Goal: Task Accomplishment & Management: Complete application form

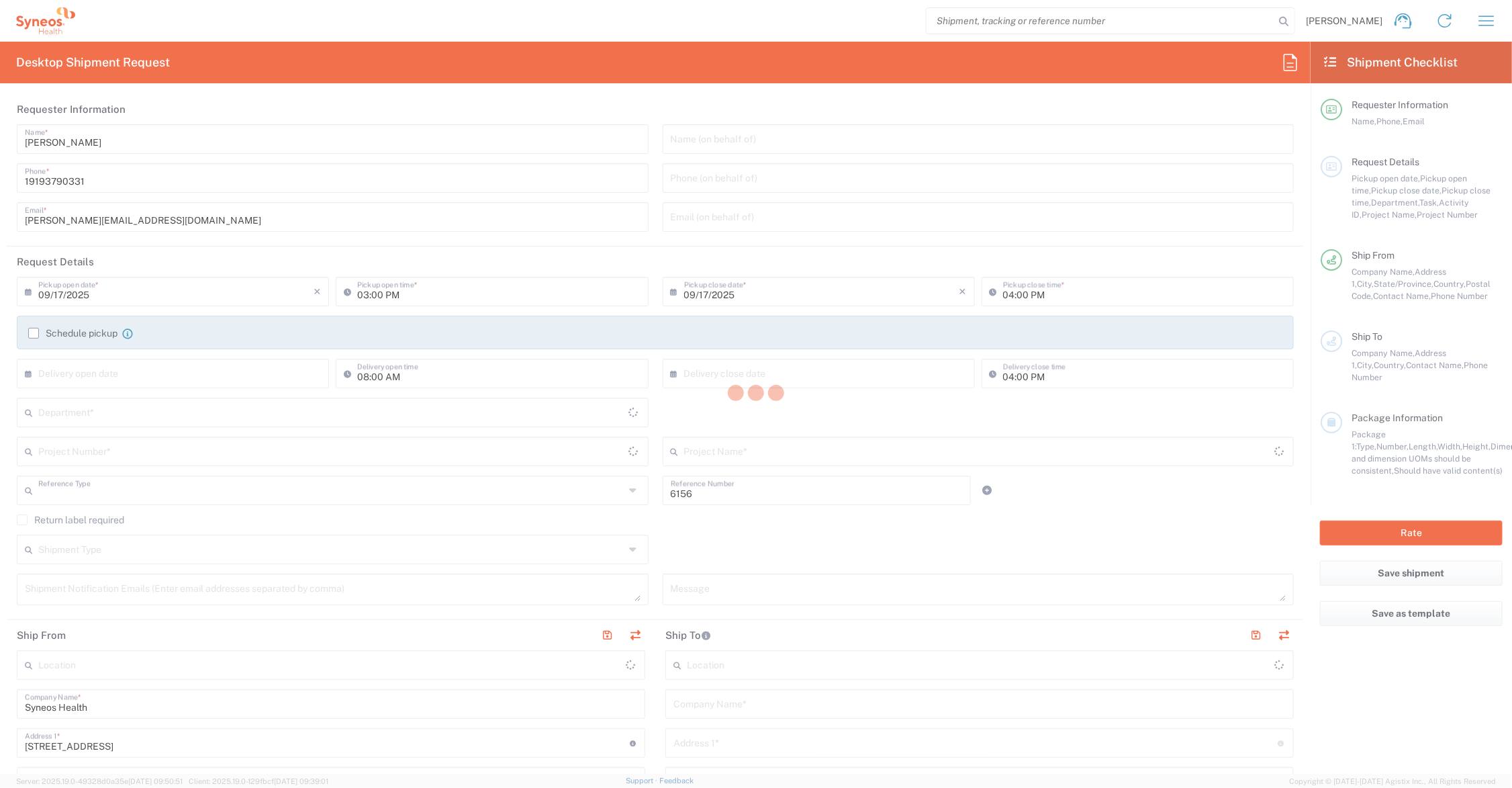
type input "Department"
type input "Ohio"
type input "United States"
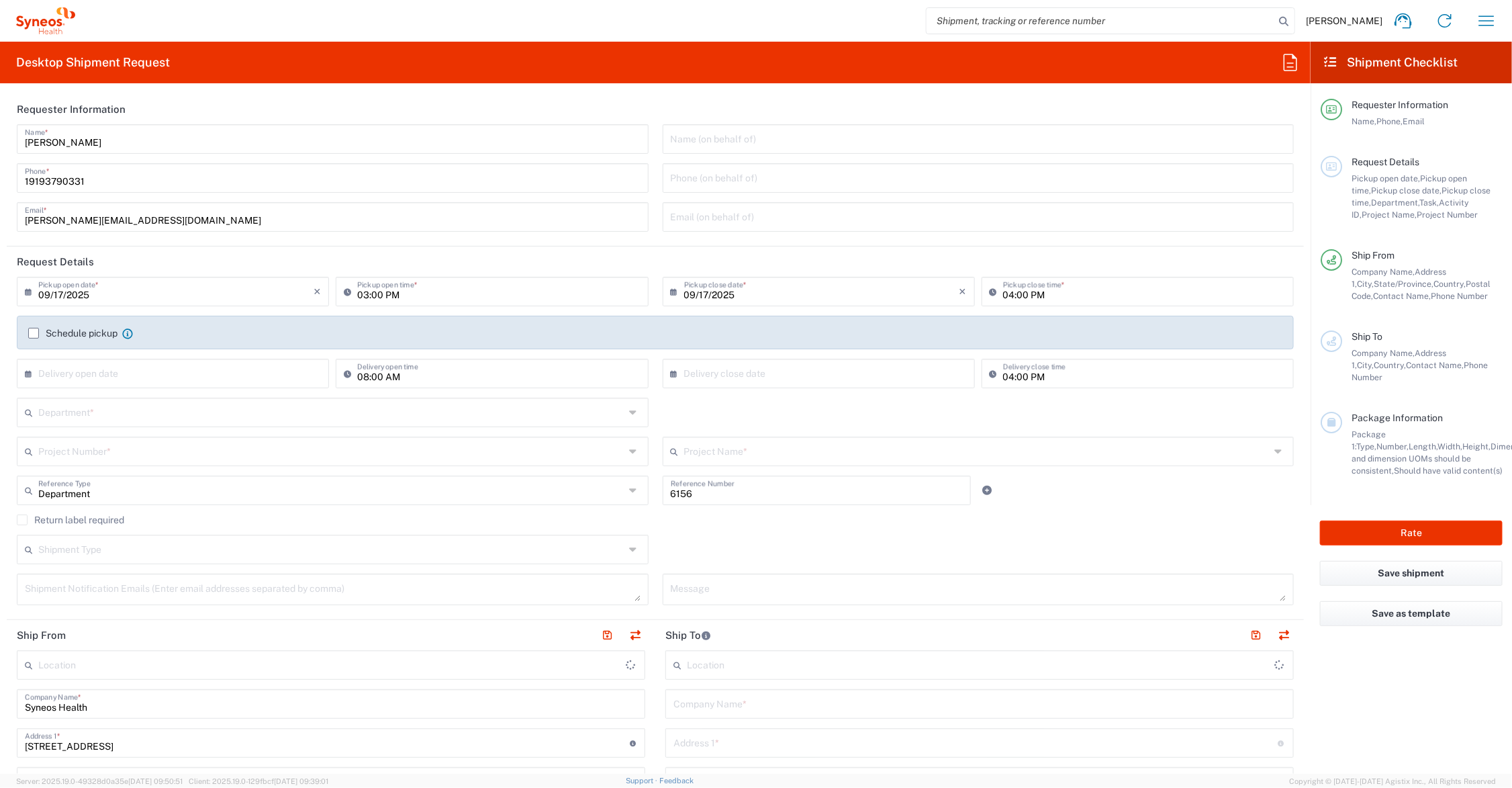
type input "Syneos Health Communications-Westerville OH"
click at [172, 374] on input "text" at bounding box center [176, 372] width 275 height 24
type input "6"
click at [56, 409] on input "text" at bounding box center [331, 412] width 587 height 24
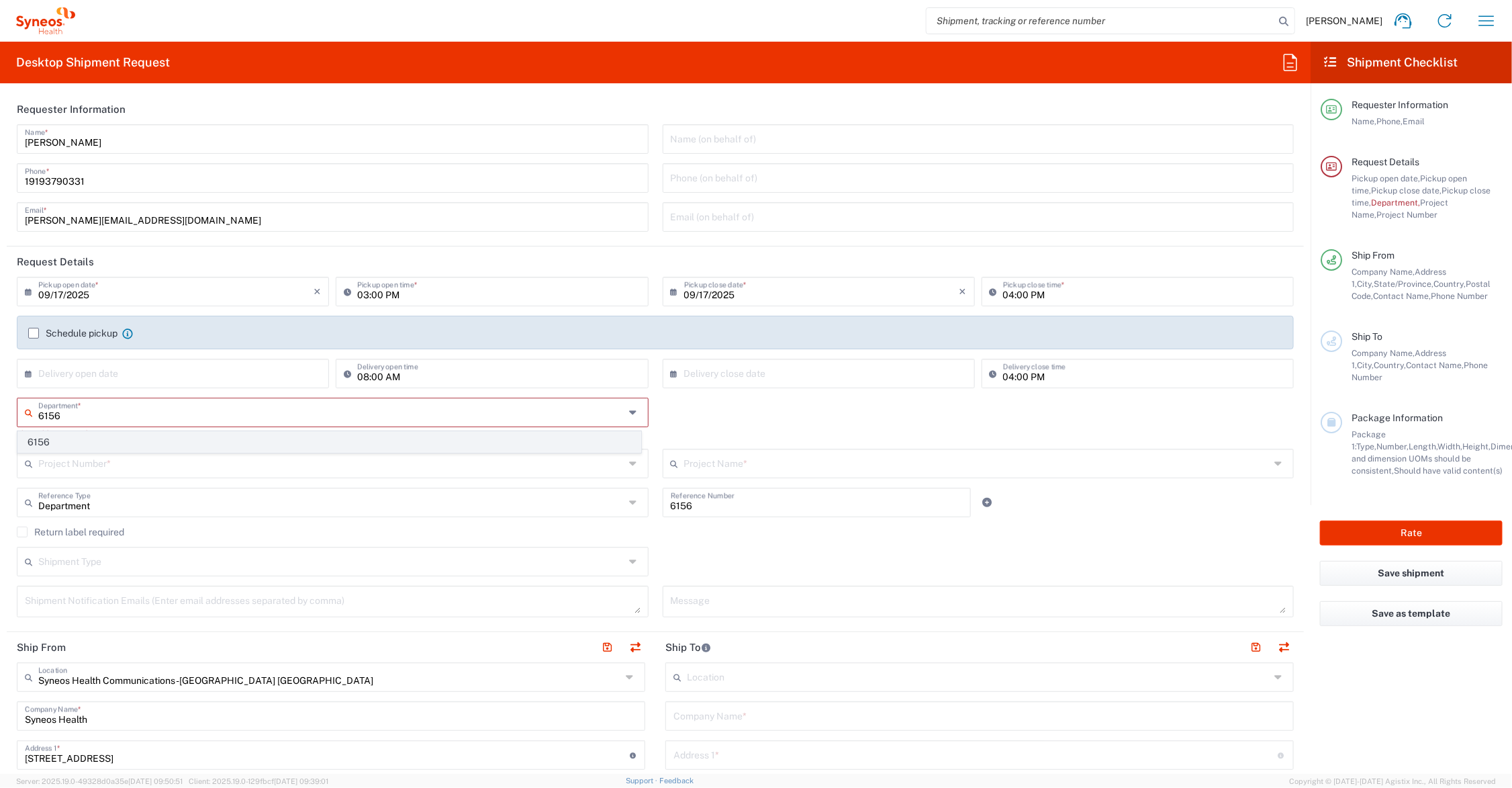
type input "6156"
click at [52, 440] on span "6156" at bounding box center [329, 441] width 623 height 21
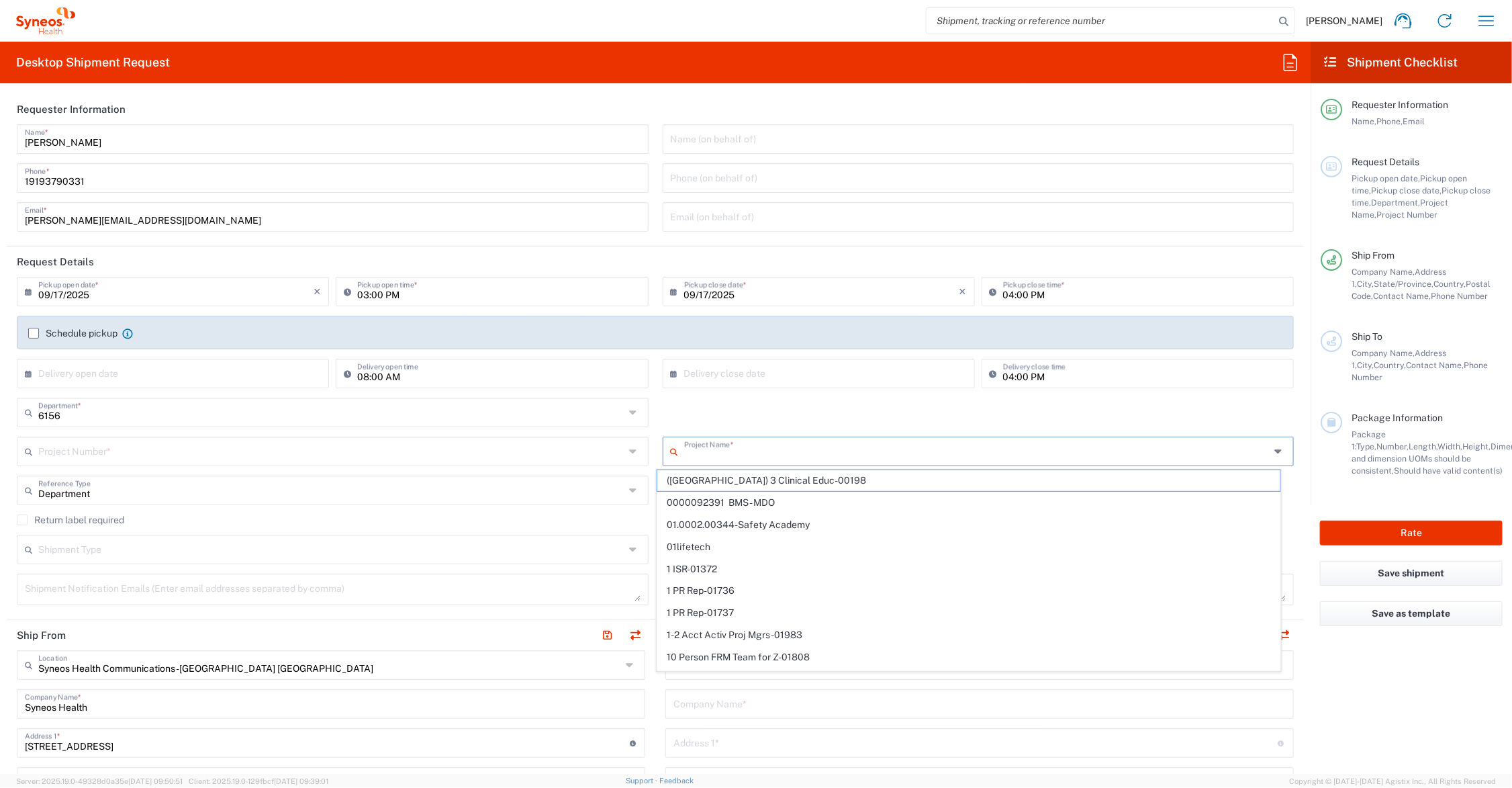
click at [724, 452] on input "text" at bounding box center [977, 450] width 587 height 24
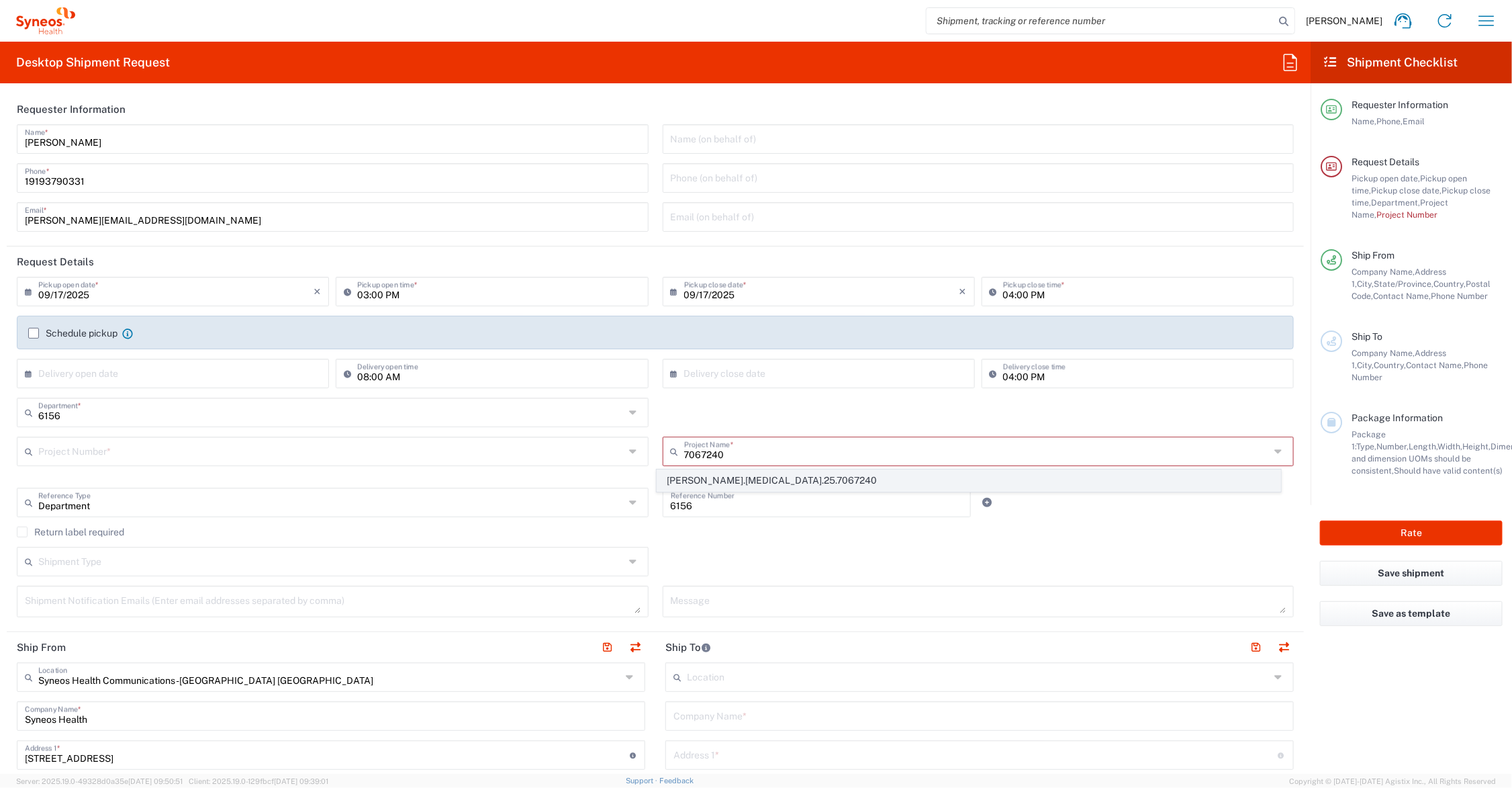
click at [712, 478] on span "Ipsen.Dysport.25.7067240" at bounding box center [969, 479] width 623 height 21
type input "Ipsen.Dysport.25.7067240"
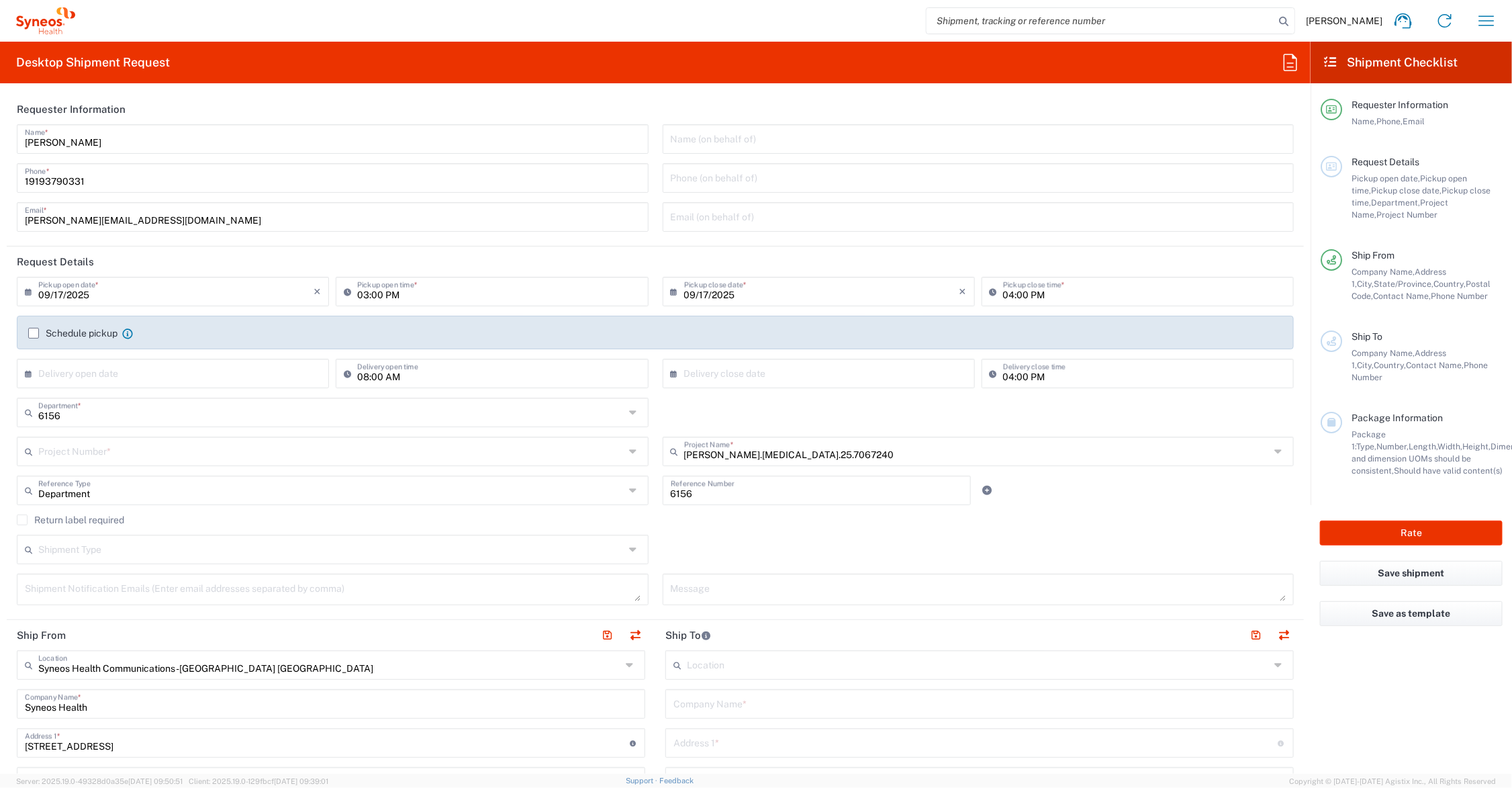
type input "MCUS.IMCA.CL.7067240"
drag, startPoint x: 689, startPoint y: 493, endPoint x: 648, endPoint y: 491, distance: 41.0
click at [655, 491] on div "6156 Reference Number" at bounding box center [816, 495] width 323 height 39
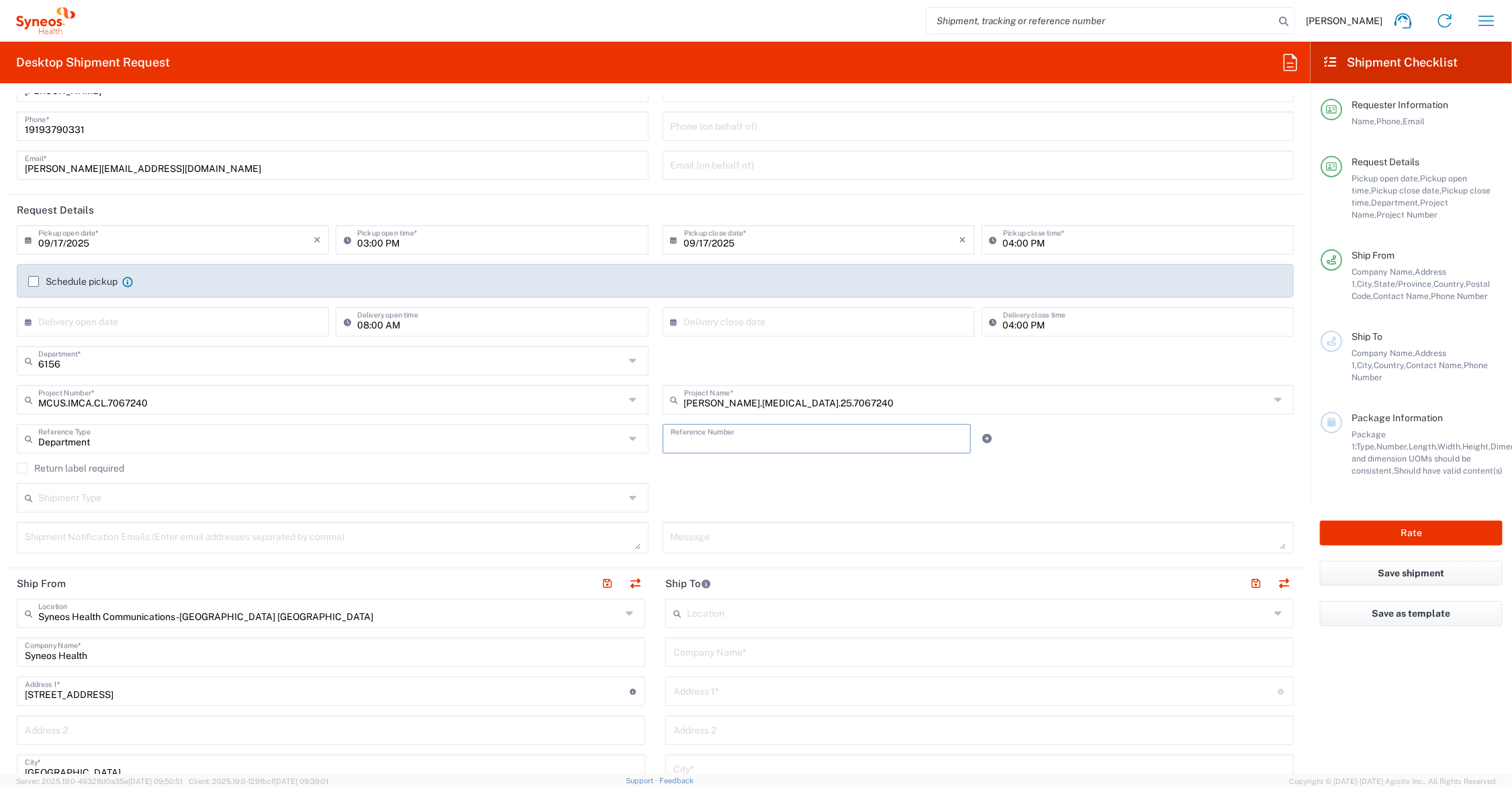
scroll to position [168, 0]
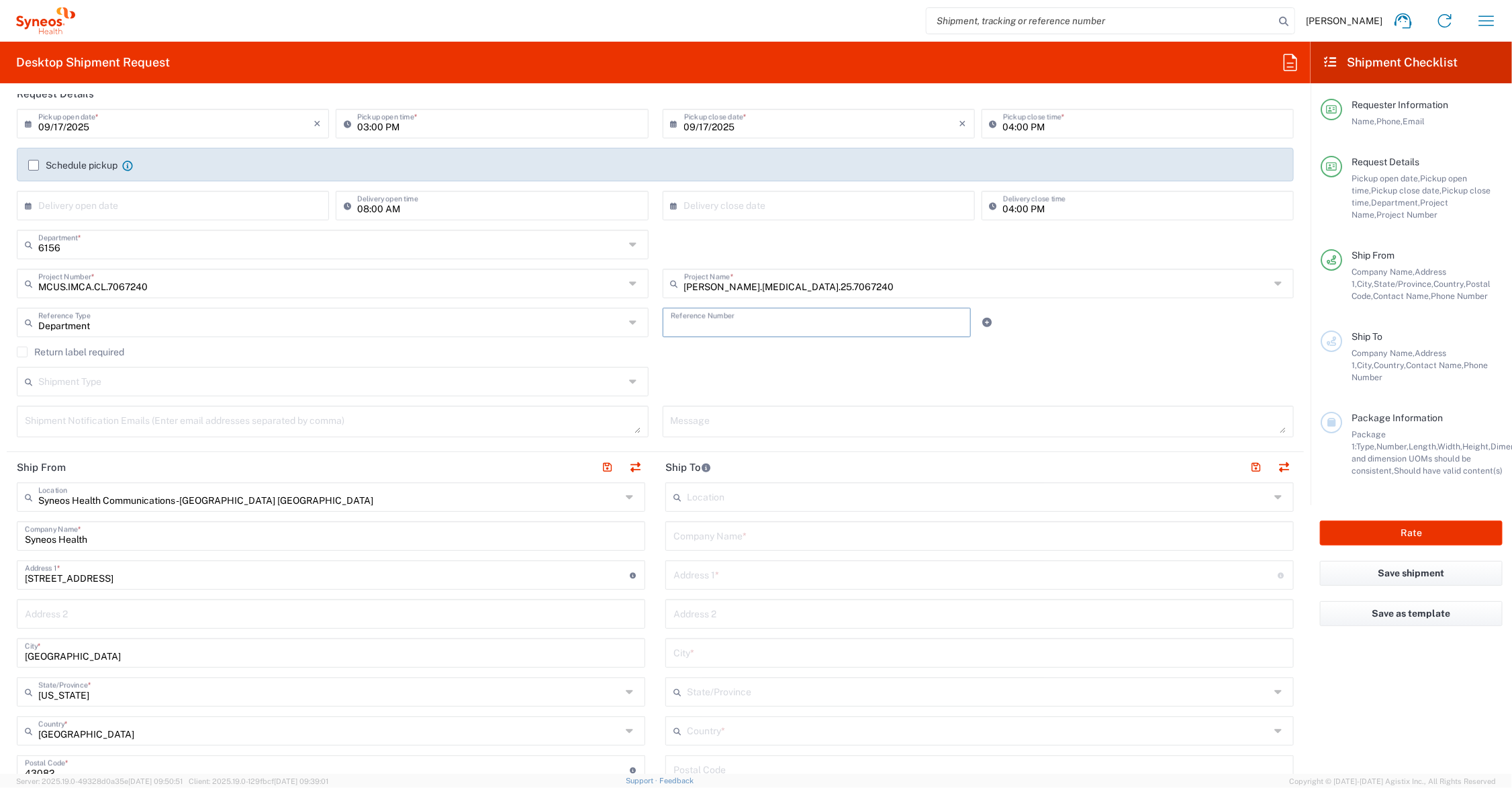
click at [705, 535] on input "text" at bounding box center [979, 535] width 612 height 24
type input "AAPM & R"
type input "C/O Ipsen"
drag, startPoint x: 690, startPoint y: 571, endPoint x: 663, endPoint y: 573, distance: 27.1
click at [665, 573] on div "C/O Ipsen Address 1 * For cross streets use street names with '&' or 'and' in b…" at bounding box center [980, 575] width 629 height 29
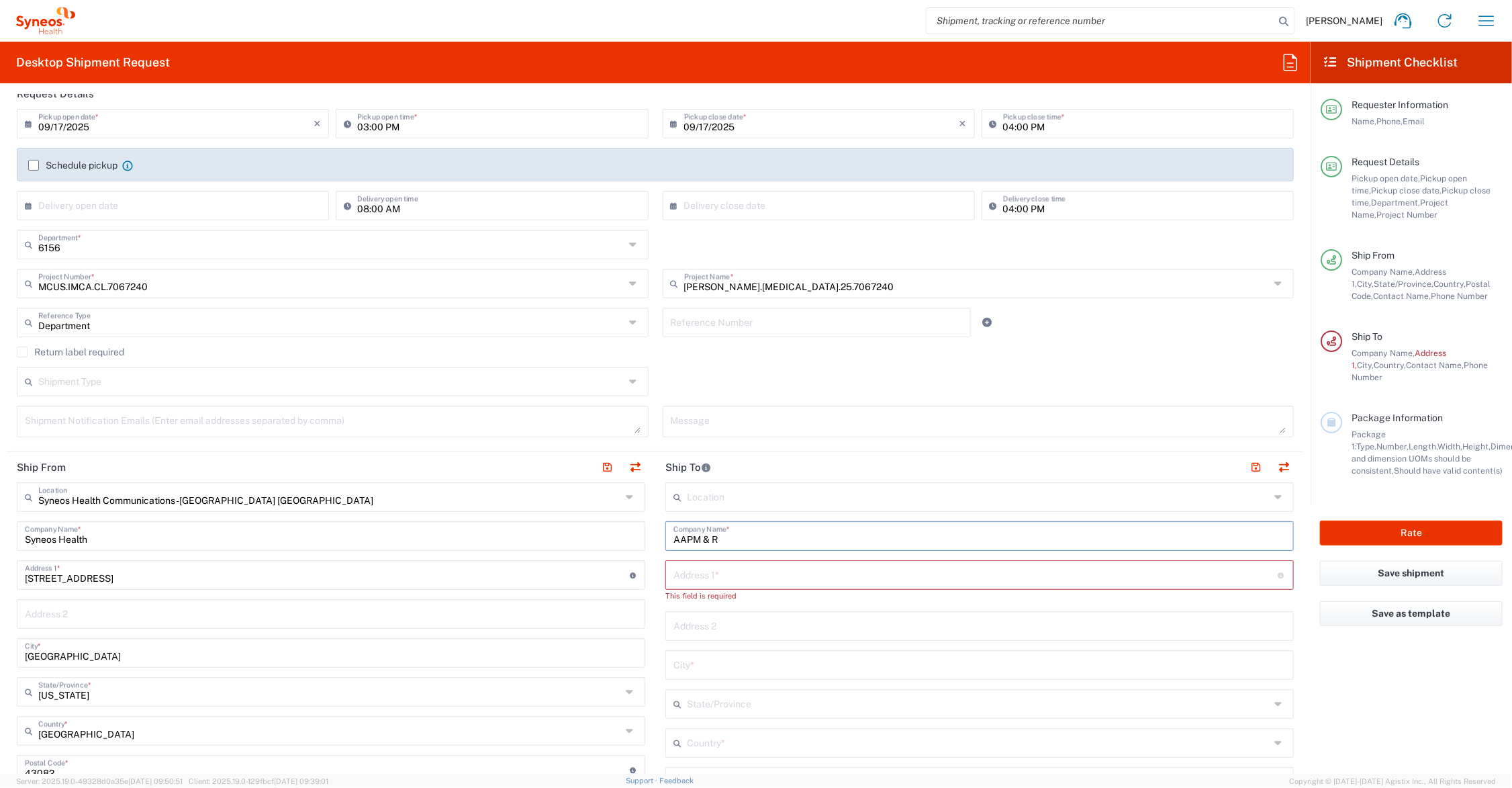
click at [736, 531] on input "AAPM & R" at bounding box center [979, 535] width 612 height 24
paste input "C/O Ipsen"
type input "AAPM & R, C/O Ipsen"
click at [725, 572] on input "text" at bounding box center [976, 574] width 605 height 24
type input "The Taylor Group"
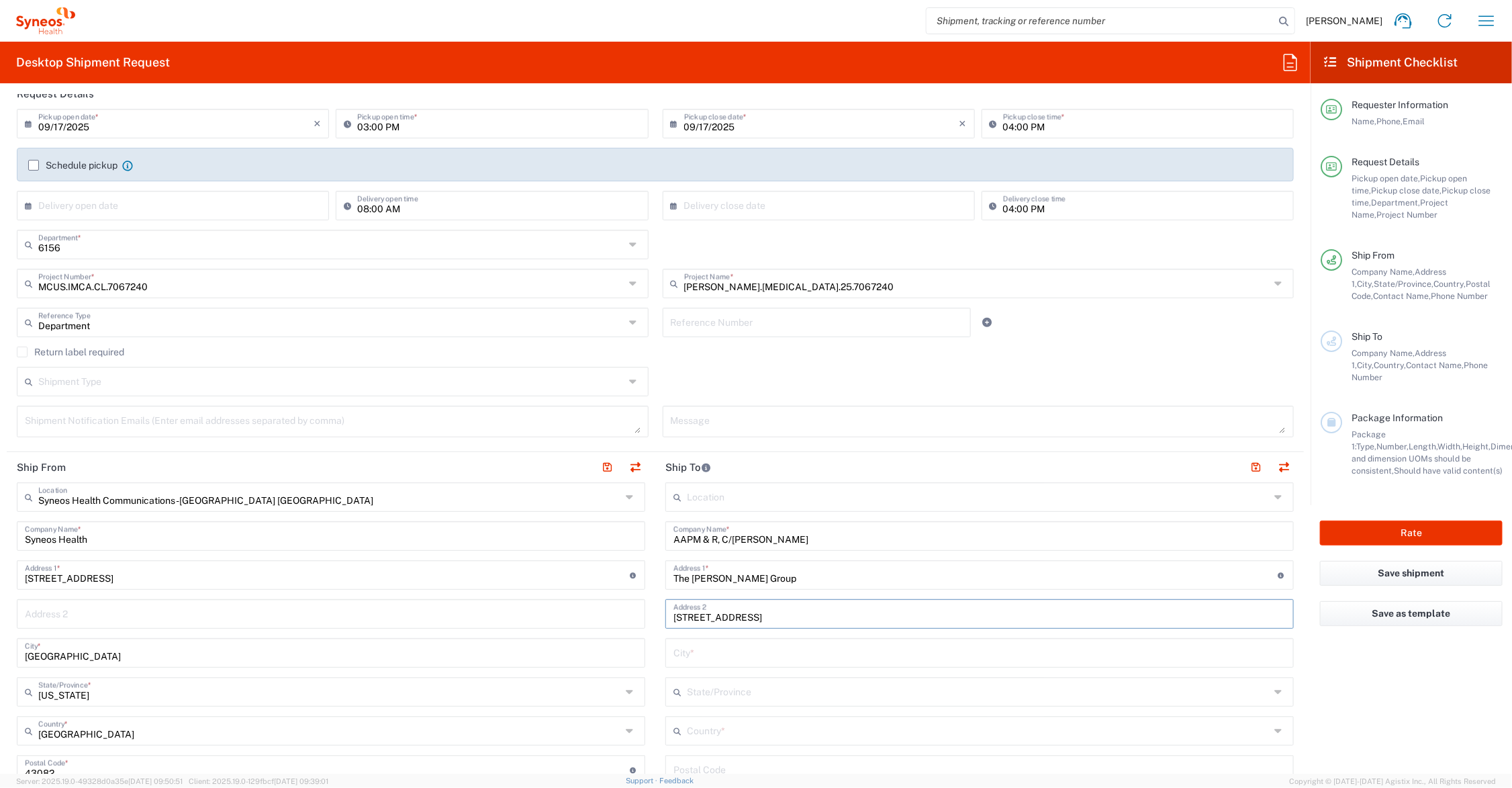
type input "800-1 American Road"
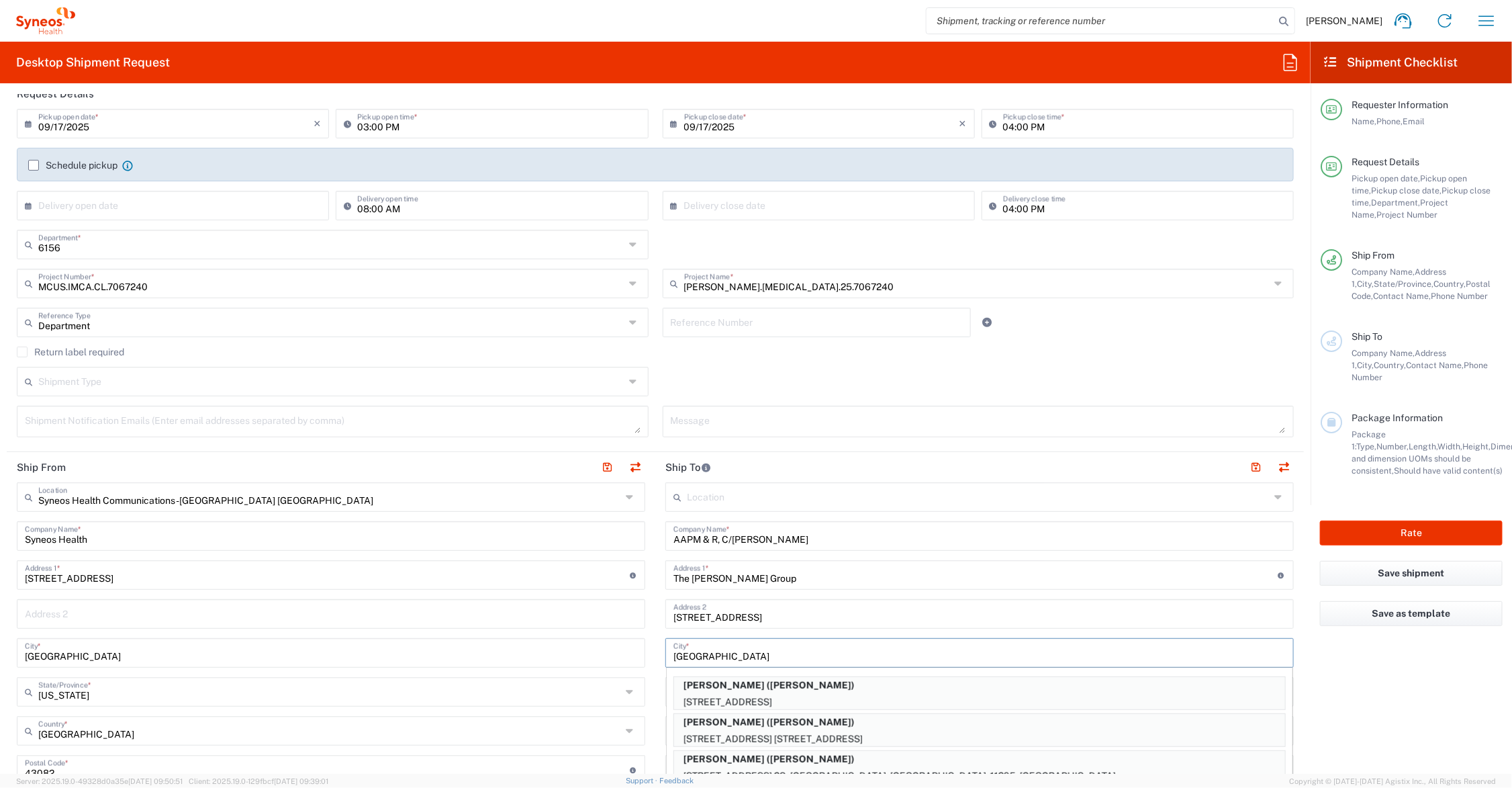
type input "Brooklyn"
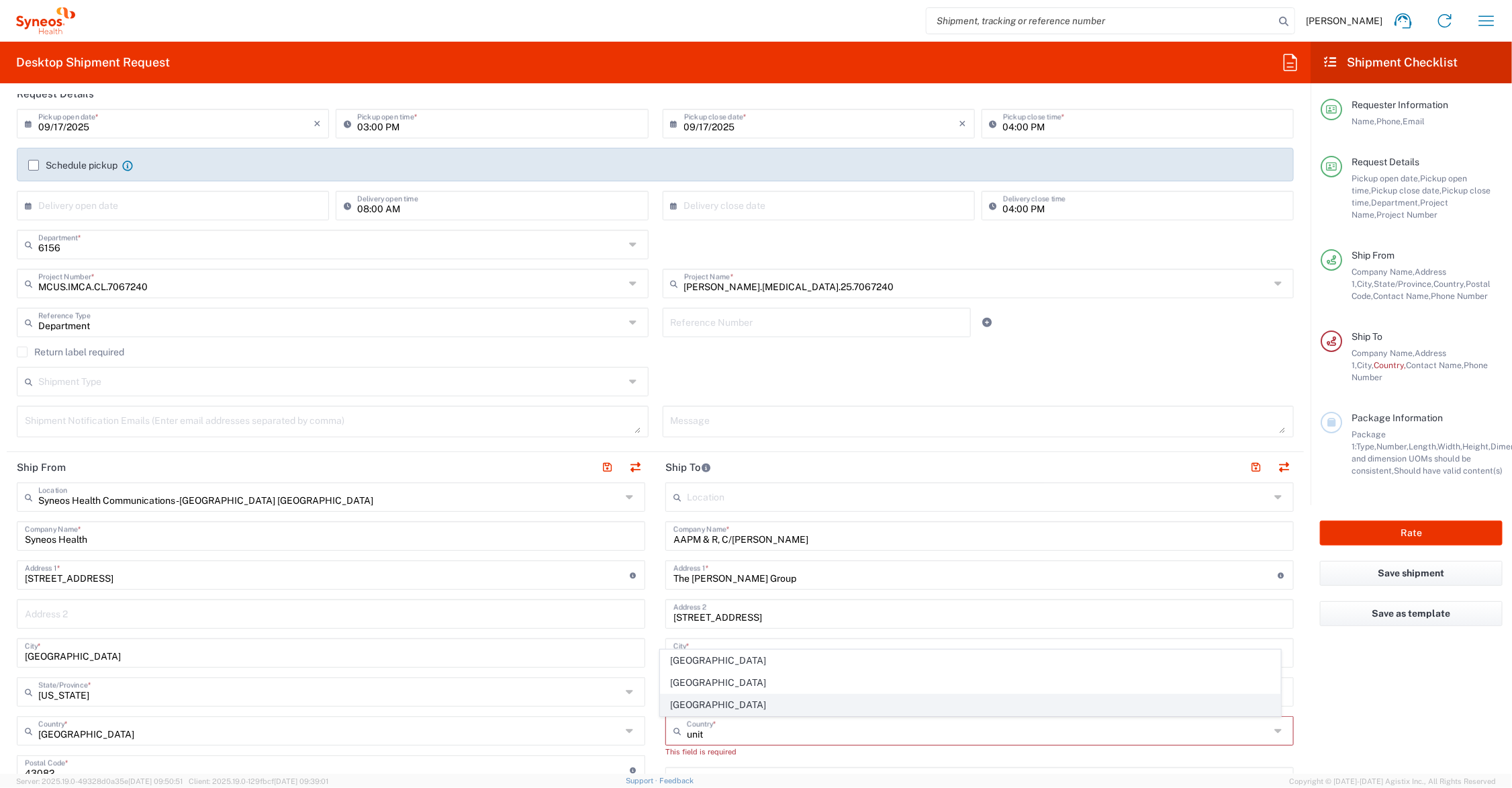
click at [686, 700] on span "United States" at bounding box center [970, 704] width 620 height 21
type input "United States"
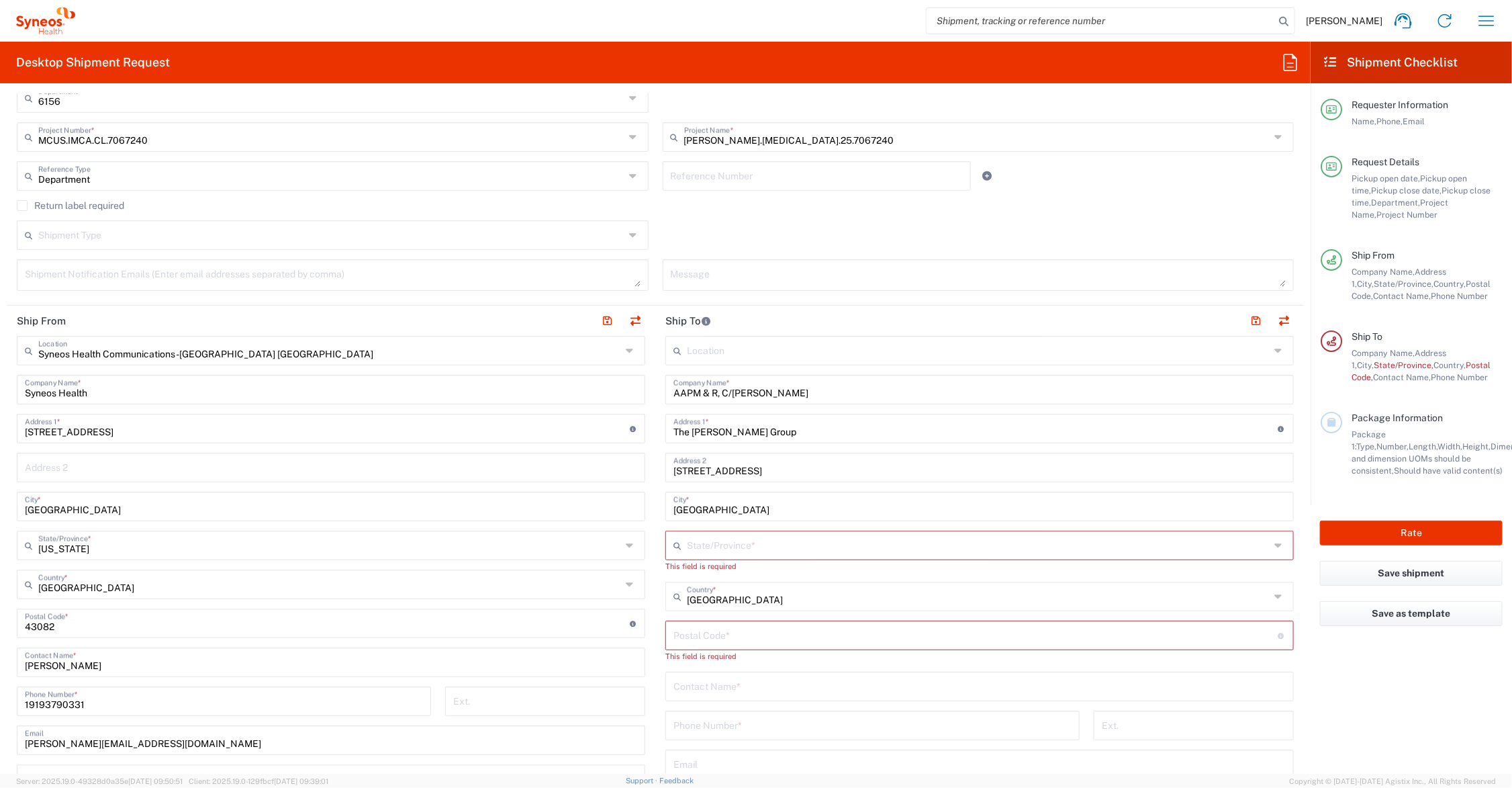
scroll to position [504, 0]
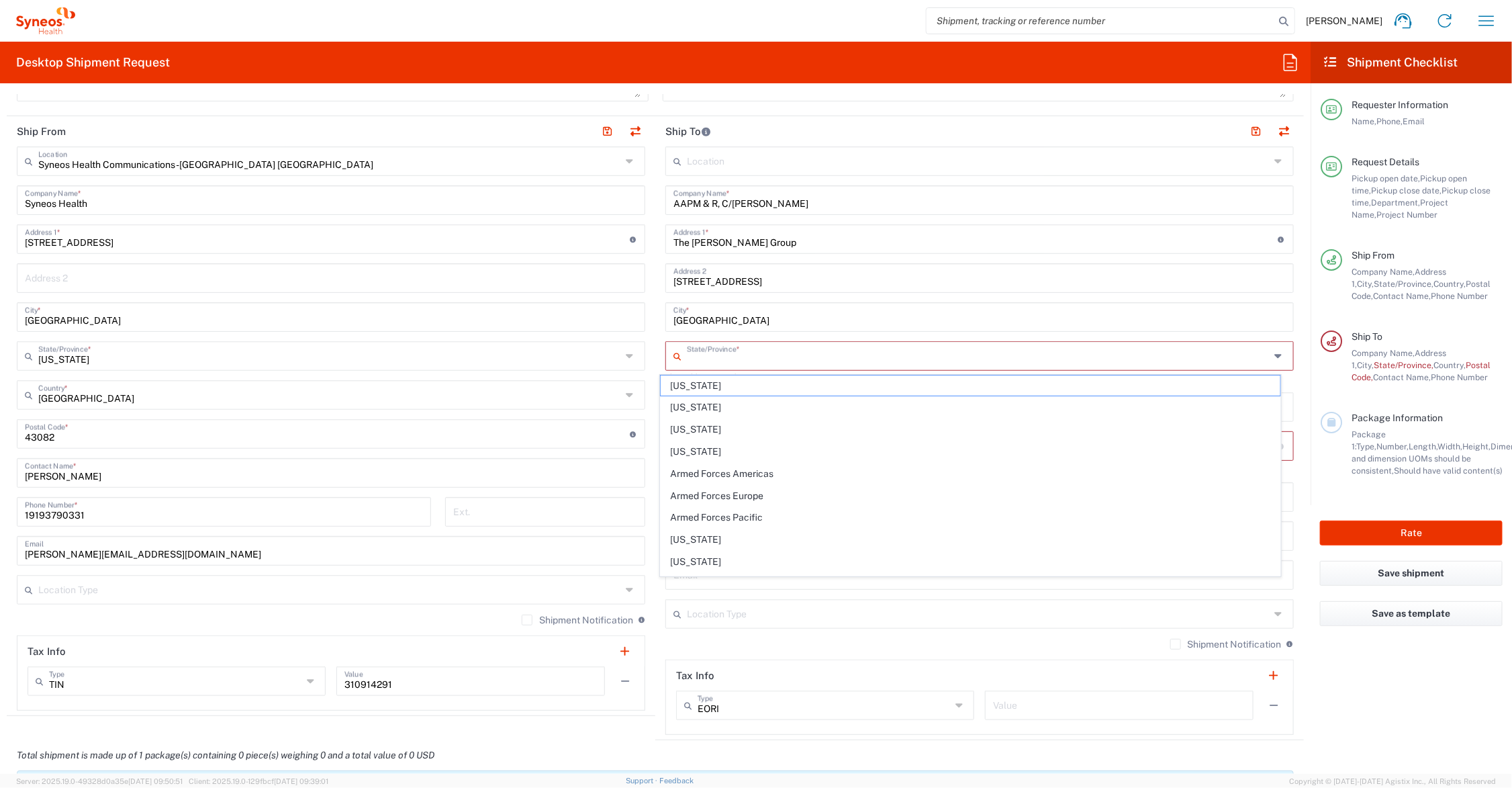
click at [744, 353] on input "text" at bounding box center [978, 355] width 583 height 24
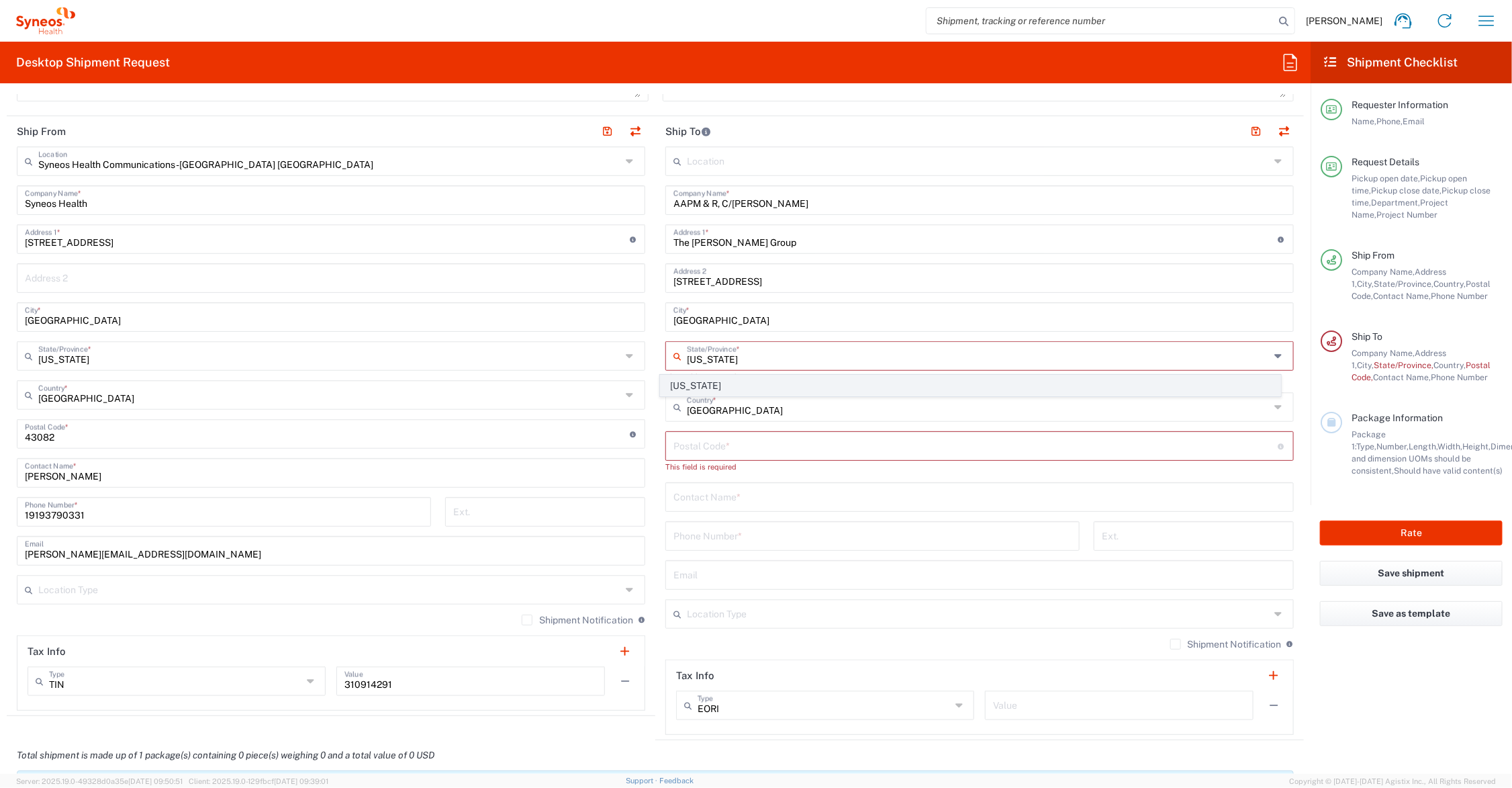
click at [680, 380] on span "Ohio" at bounding box center [970, 385] width 620 height 21
type input "Ohio"
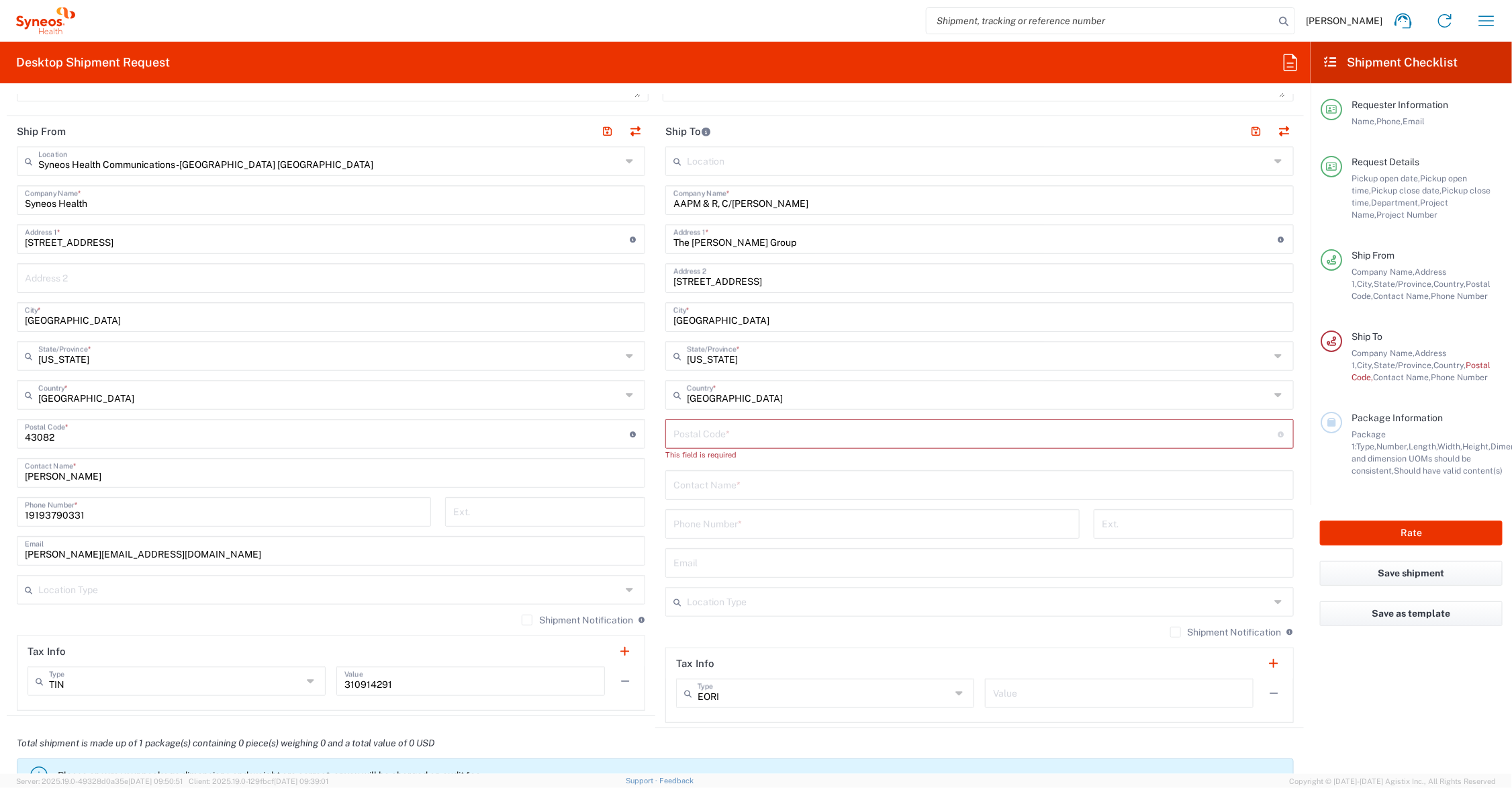
click at [697, 438] on input "undefined" at bounding box center [976, 433] width 605 height 24
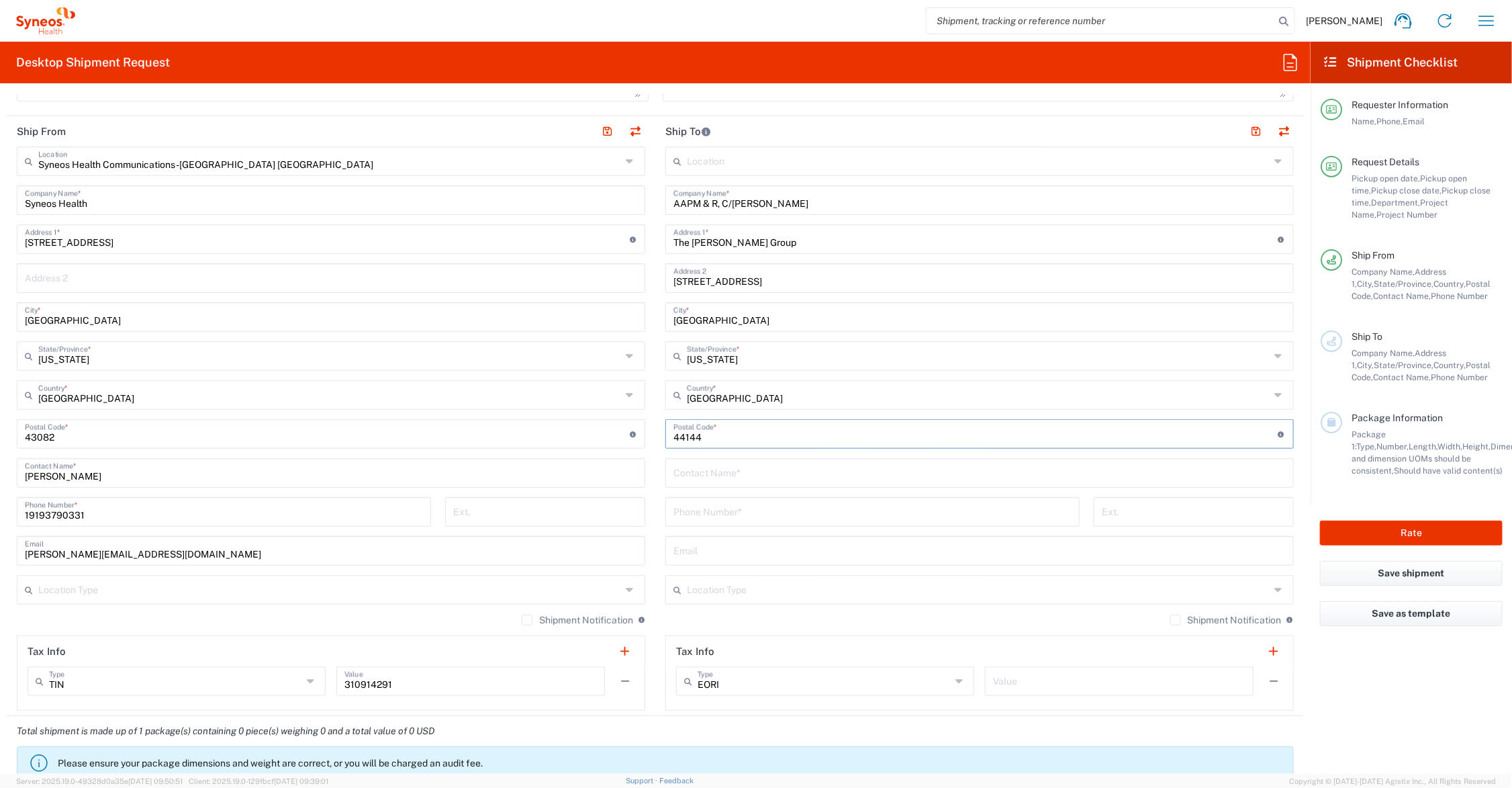
type input "44144"
type input "Learning Lab Signage"
click at [729, 514] on input "tel" at bounding box center [871, 511] width 398 height 24
type input "603-422-7600"
drag, startPoint x: 699, startPoint y: 202, endPoint x: 700, endPoint y: 209, distance: 7.1
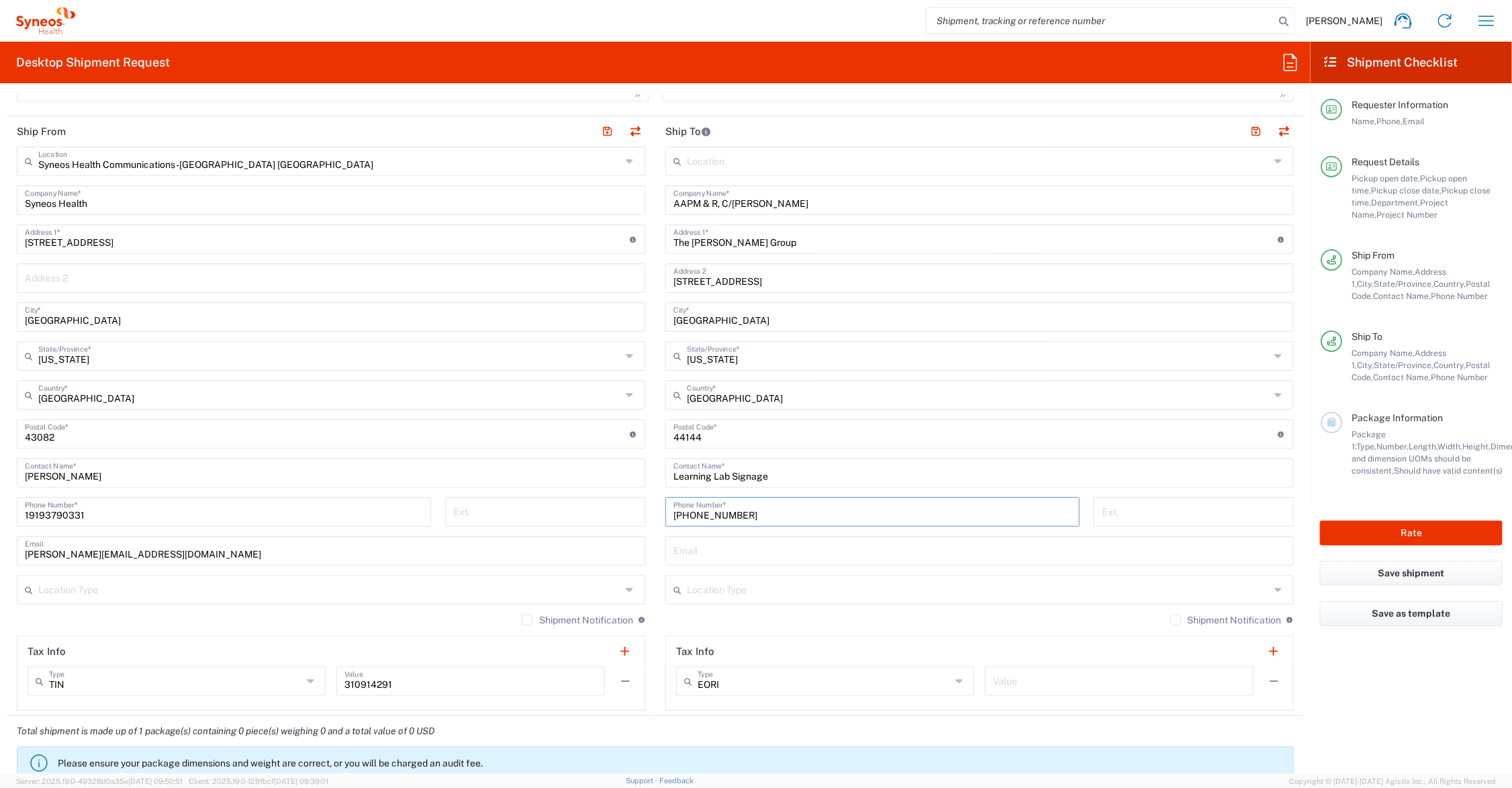
click at [699, 202] on input "AAPM & R, C/O Ipsen" at bounding box center [979, 199] width 612 height 24
click at [705, 202] on input "AAPM& R, C/O Ipsen" at bounding box center [979, 199] width 612 height 24
type input "AAPM&R, C/O Ipsen"
click at [1247, 129] on button "button" at bounding box center [1256, 131] width 19 height 19
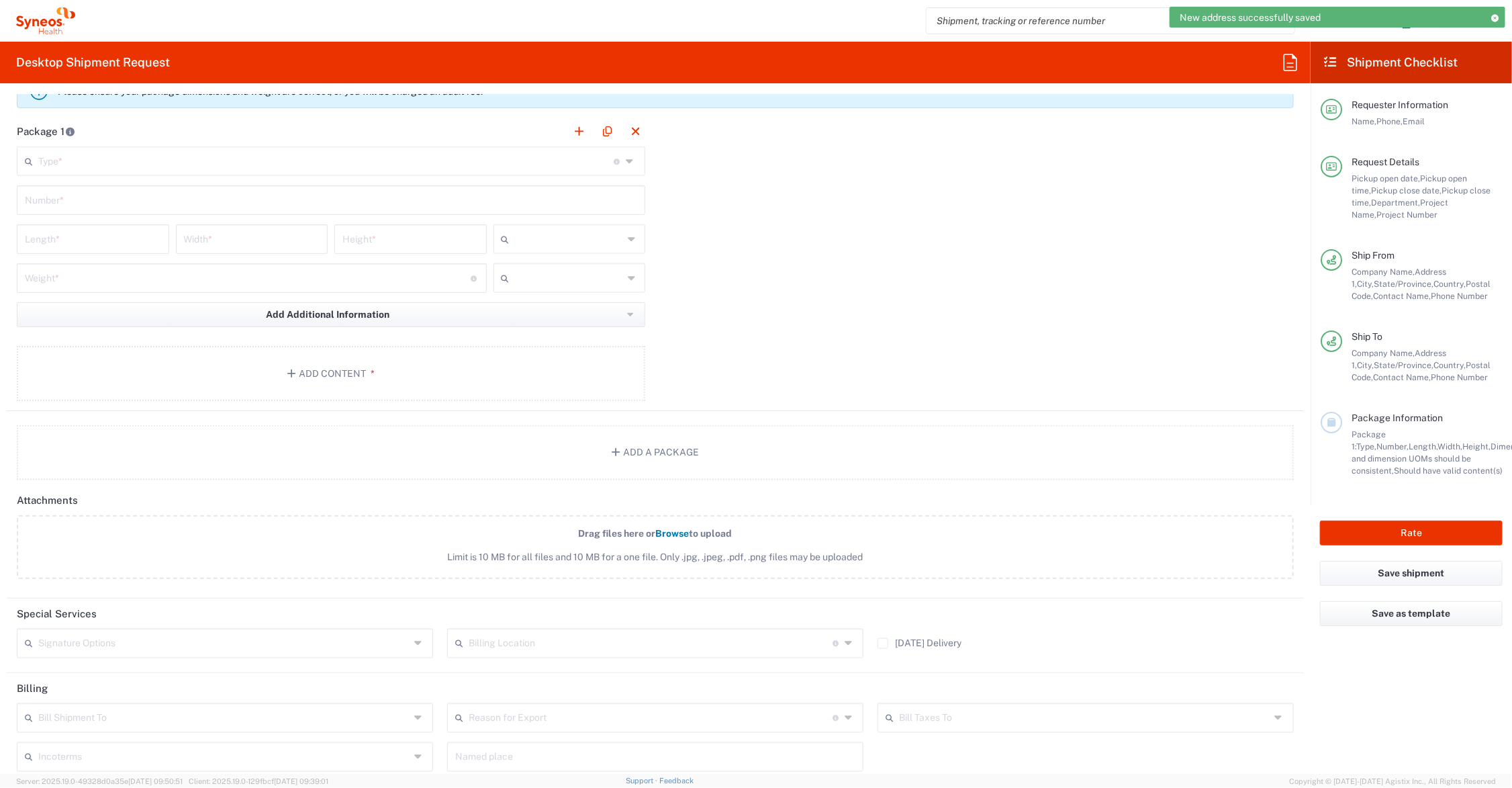
scroll to position [1007, 0]
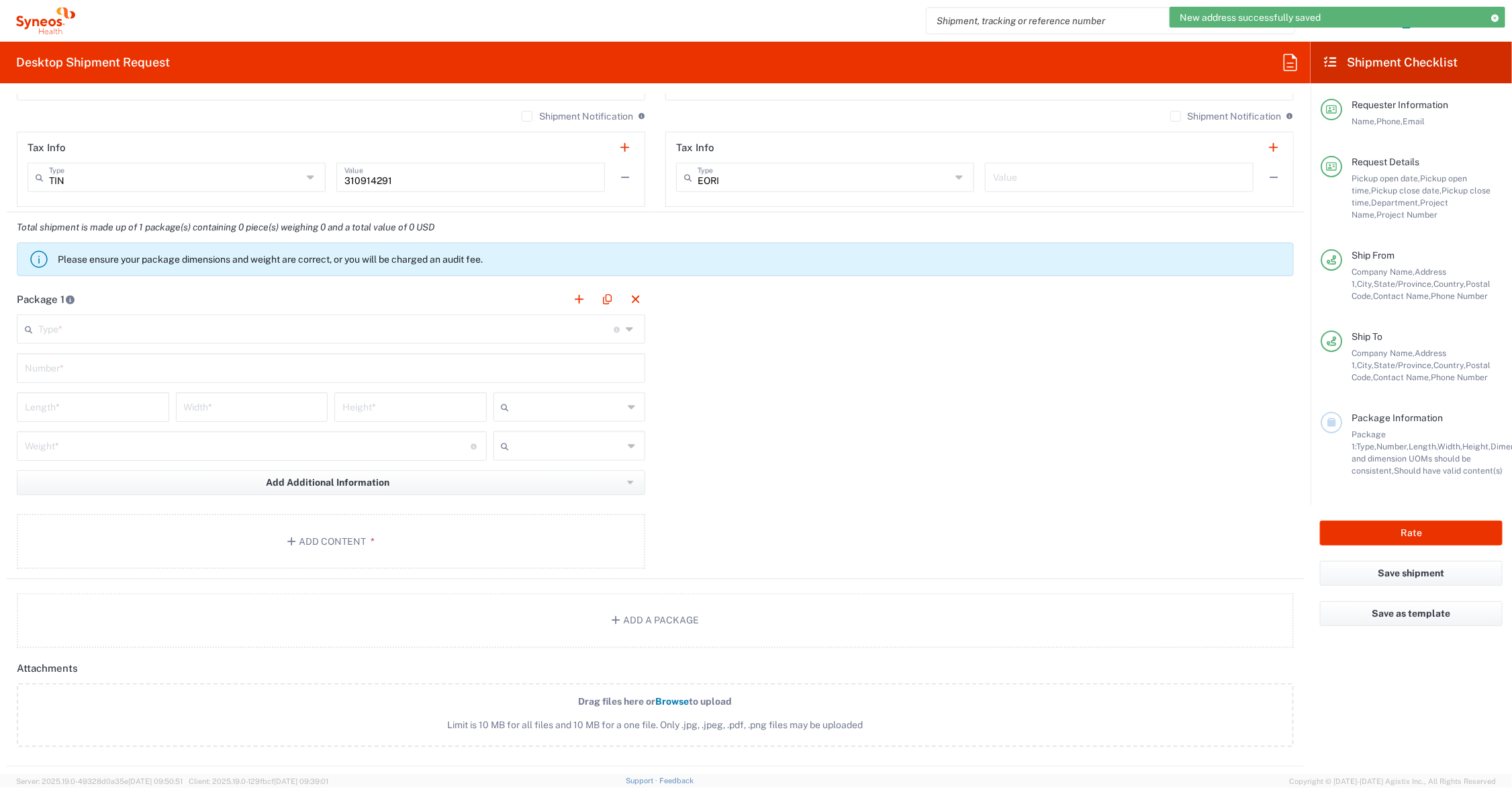
click at [118, 334] on input "text" at bounding box center [326, 328] width 576 height 24
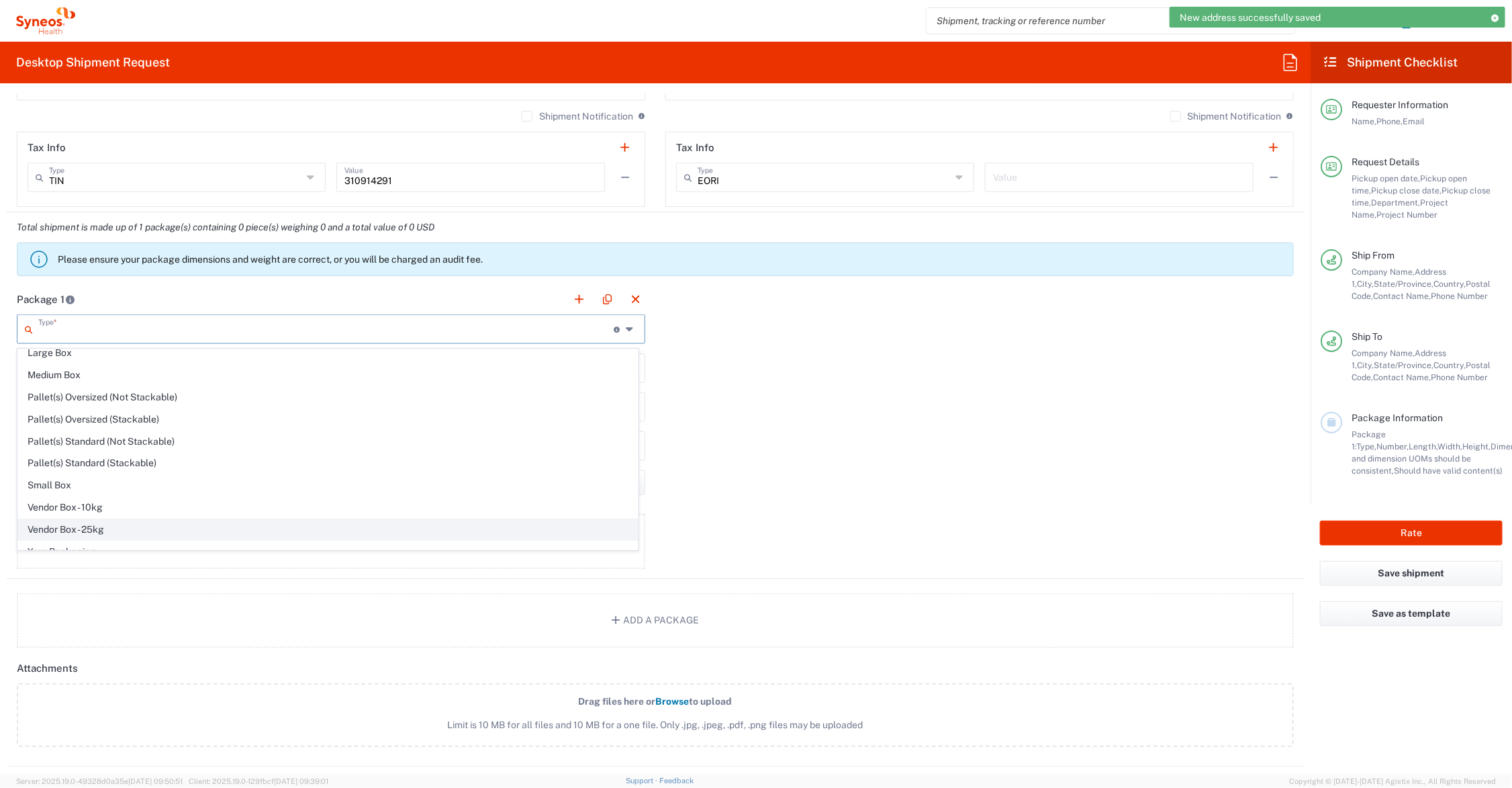
scroll to position [44, 0]
click at [106, 529] on span "Your Packaging" at bounding box center [327, 538] width 620 height 21
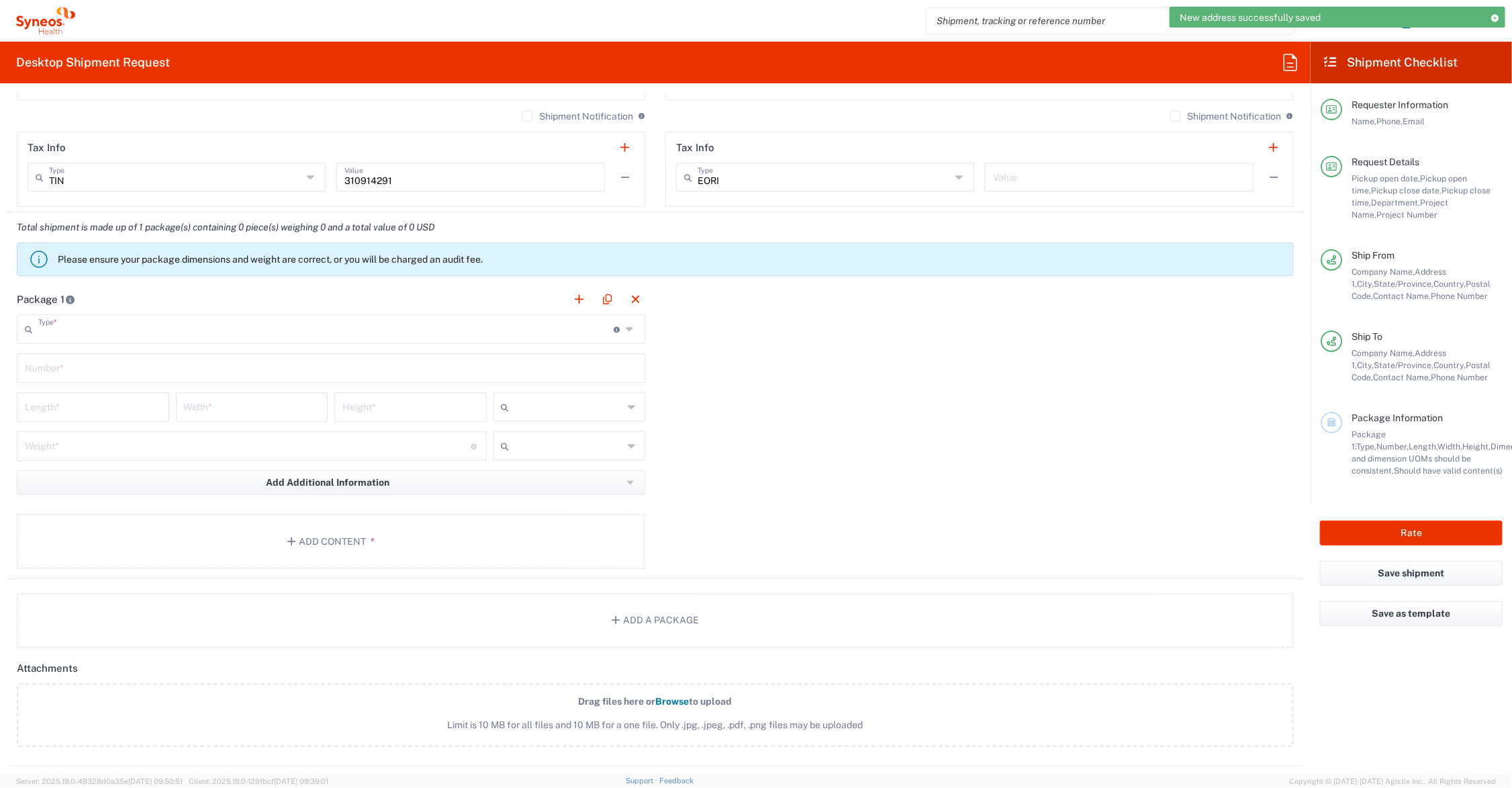
type input "Your Packaging"
click at [64, 366] on input "text" at bounding box center [330, 367] width 612 height 24
type input "1"
click at [58, 402] on input "number" at bounding box center [92, 406] width 137 height 24
type input "41"
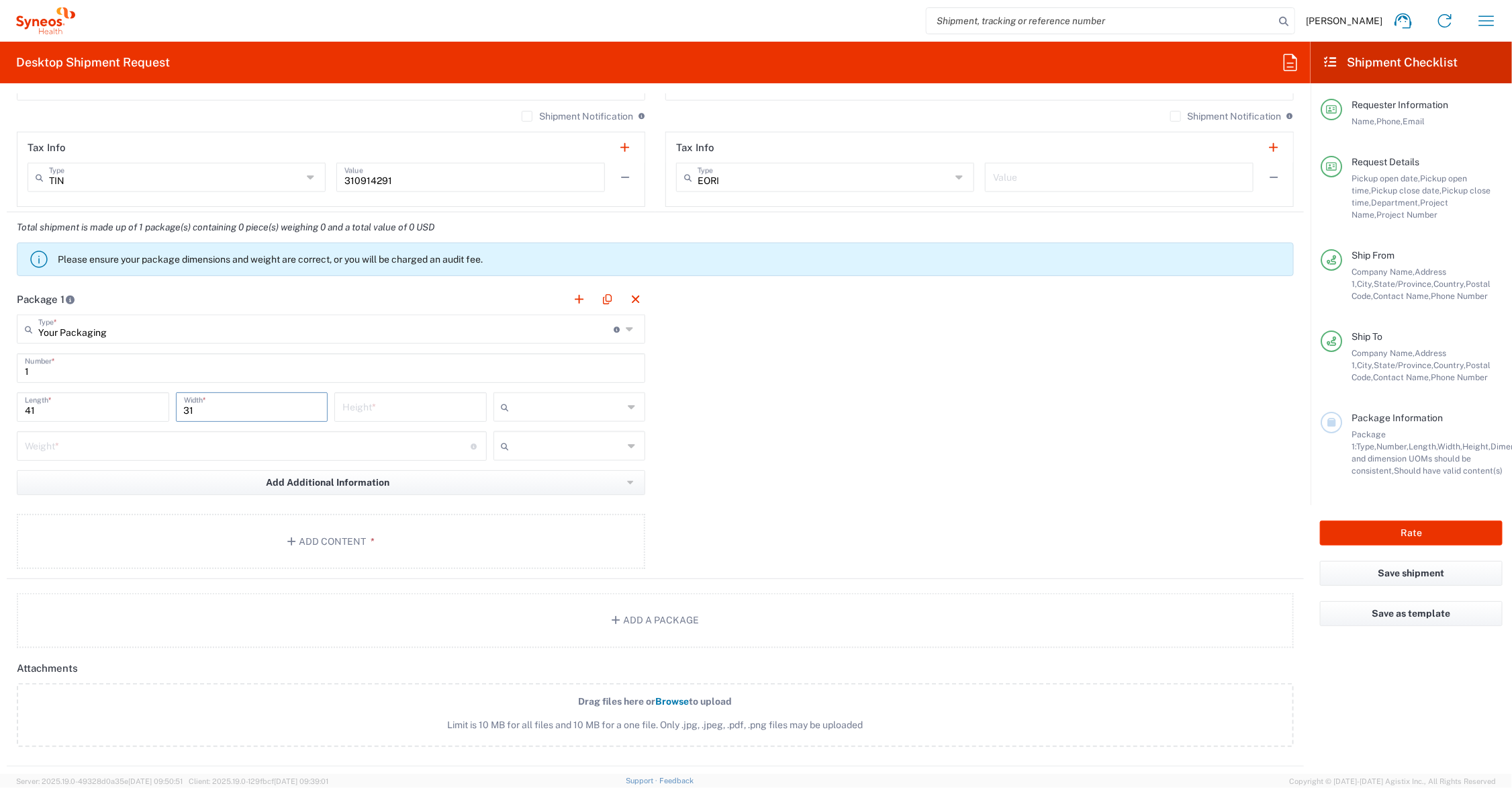
type input "31"
type input "5"
click at [111, 448] on input "number" at bounding box center [248, 445] width 446 height 24
type input "11"
click at [313, 542] on button "Add Content *" at bounding box center [331, 541] width 629 height 55
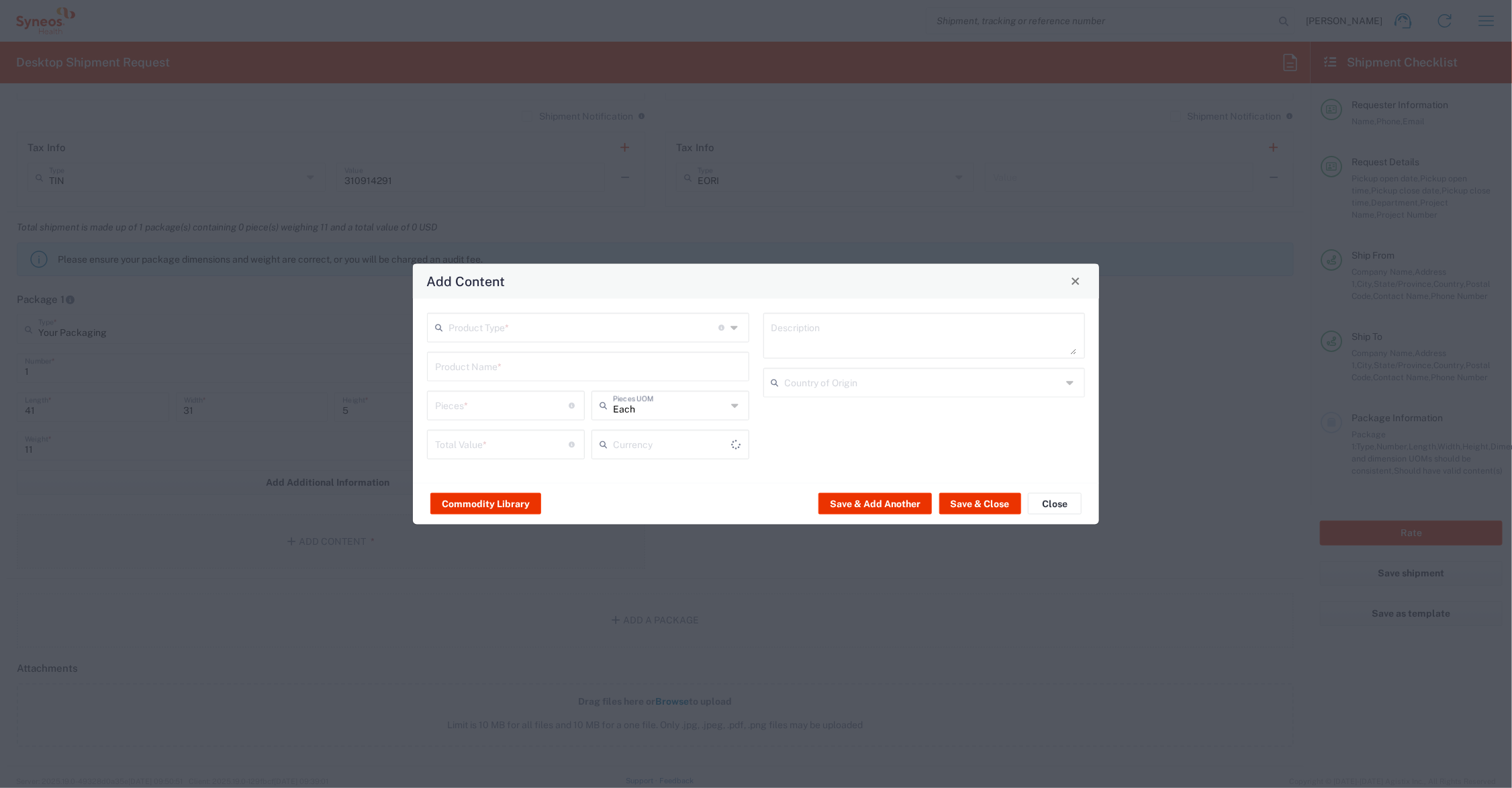
type input "US Dollar"
click at [455, 366] on input "text" at bounding box center [588, 365] width 307 height 24
click at [510, 396] on div "FOAM CORE SIGN BOARD" at bounding box center [588, 397] width 319 height 23
type input "FOAM CORE SIGN BOARD"
type input "1"
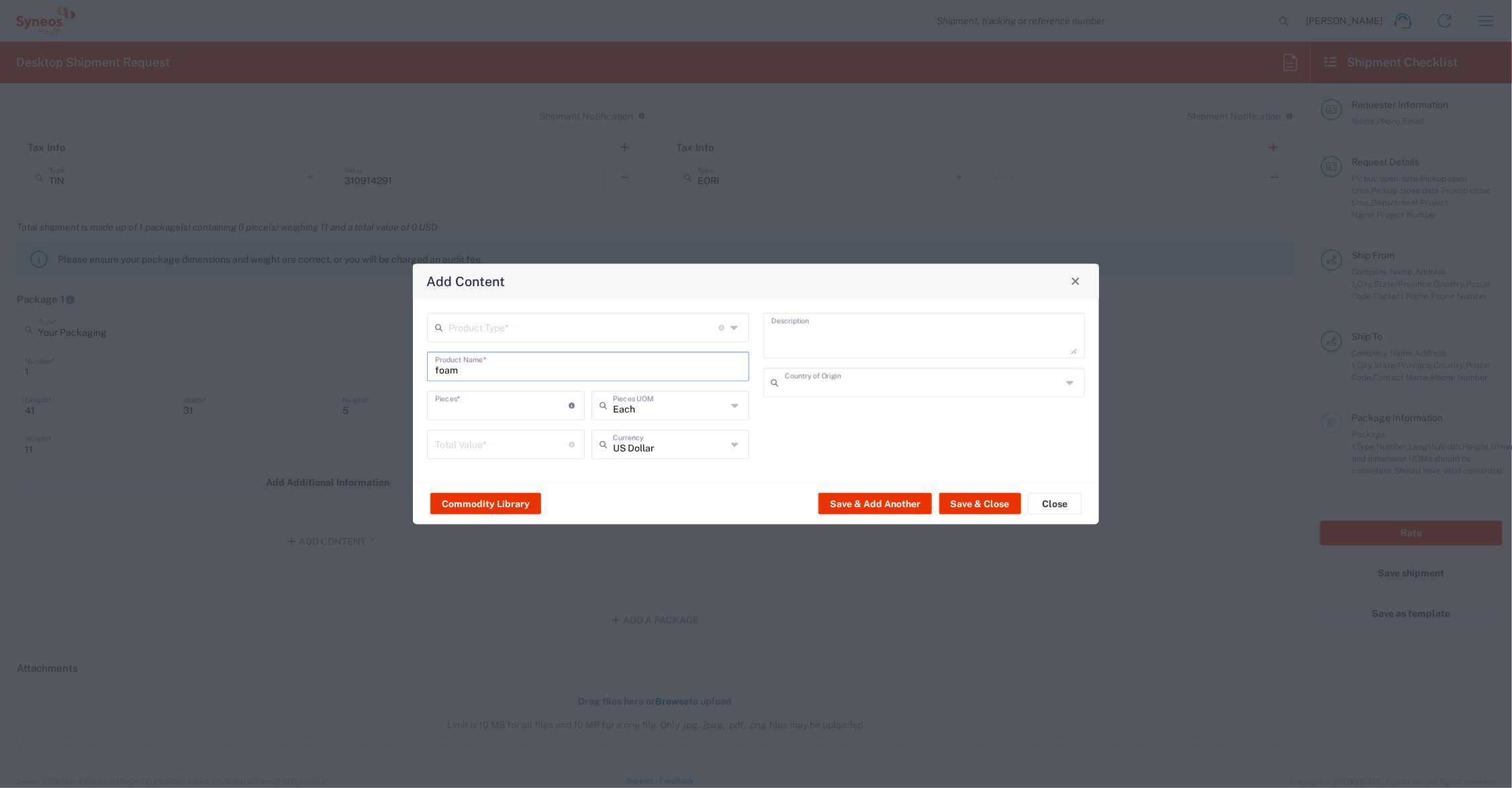
type textarea "40X30"
type input "United States"
drag, startPoint x: 472, startPoint y: 408, endPoint x: 426, endPoint y: 404, distance: 46.2
click at [426, 404] on div "1 Pieces * Number of pieces inside all the packages" at bounding box center [505, 410] width 164 height 39
type input "12"
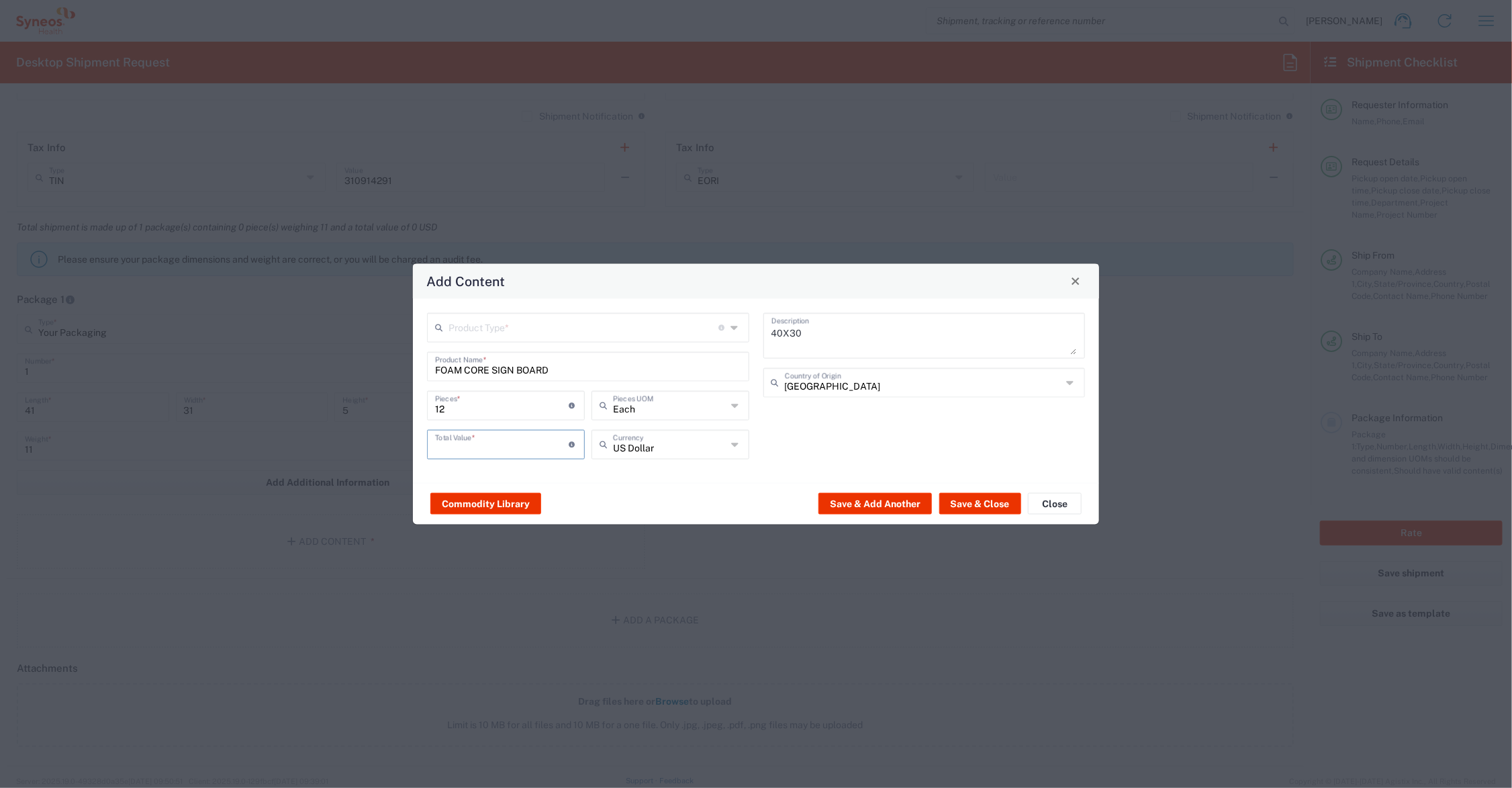
click at [498, 445] on input "number" at bounding box center [502, 443] width 135 height 24
type input "95.00"
click at [490, 329] on input "text" at bounding box center [584, 326] width 270 height 24
click at [502, 374] on span "General Commodity" at bounding box center [588, 378] width 319 height 21
type input "General Commodity"
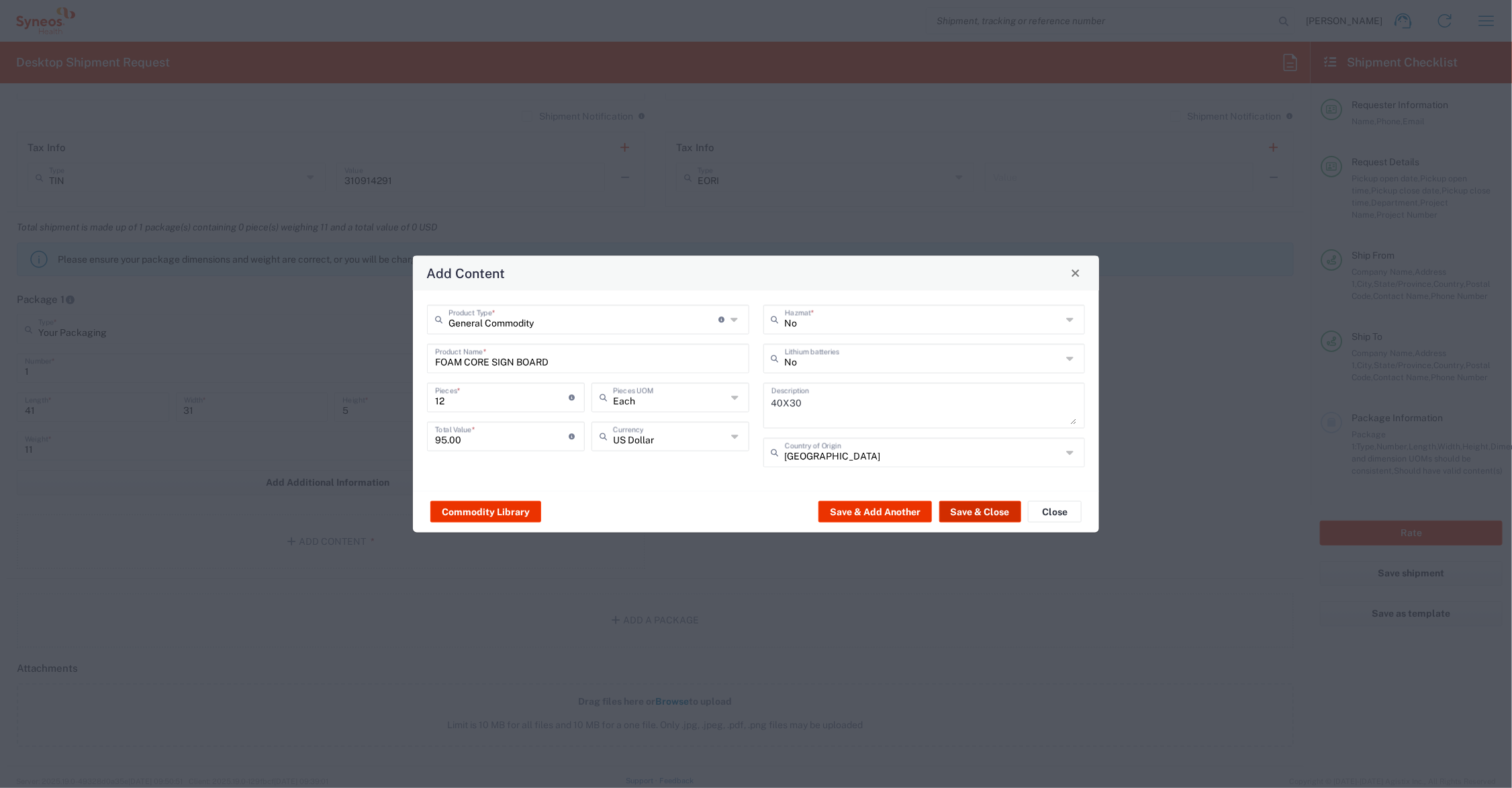
click at [999, 504] on button "Save & Close" at bounding box center [980, 512] width 82 height 22
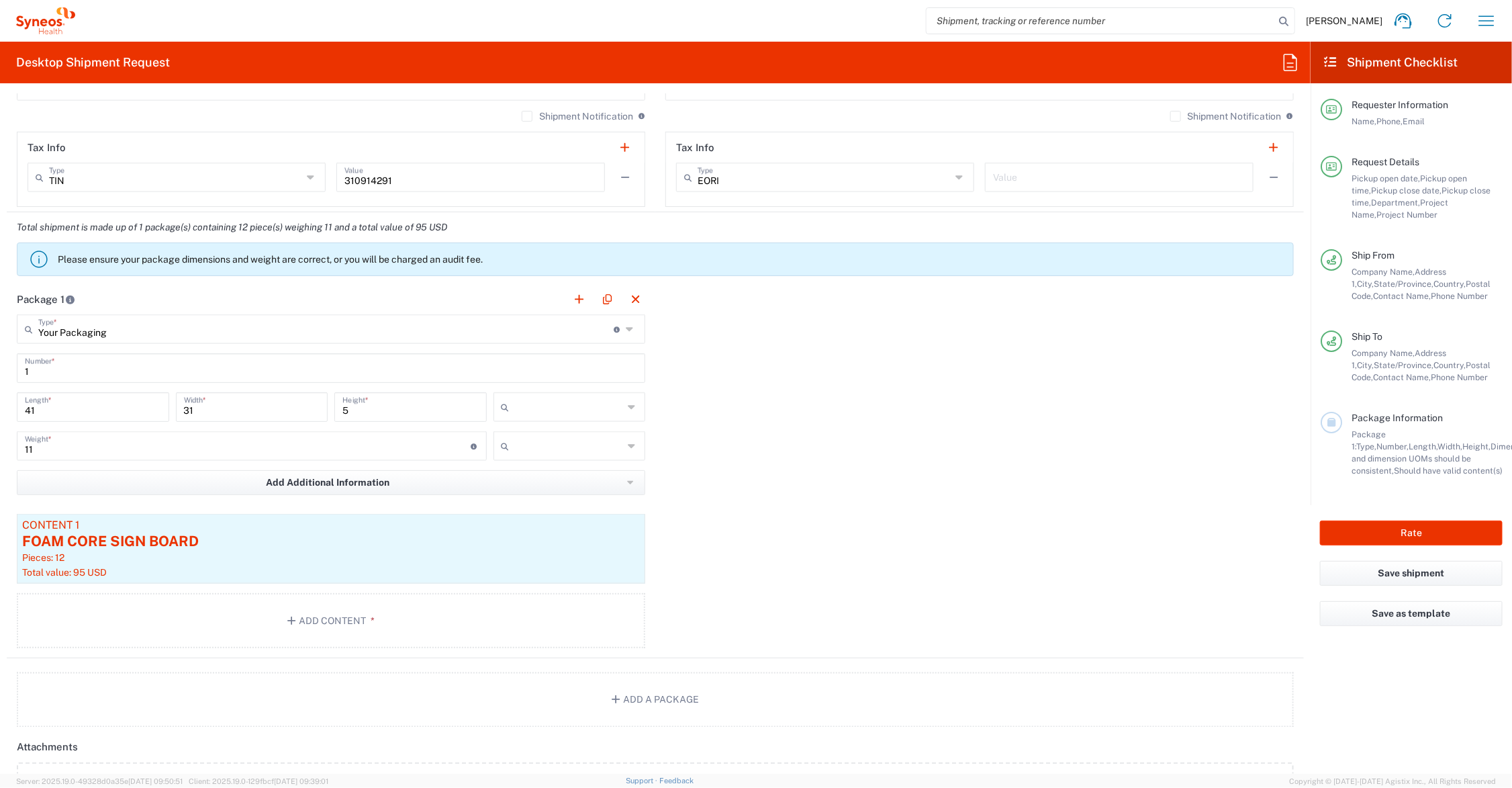
click at [532, 407] on input "text" at bounding box center [569, 407] width 109 height 22
click at [535, 478] on span "in" at bounding box center [564, 480] width 147 height 21
type input "in"
click at [539, 447] on input "text" at bounding box center [569, 446] width 109 height 22
click at [535, 497] on span "lbs" at bounding box center [564, 497] width 147 height 21
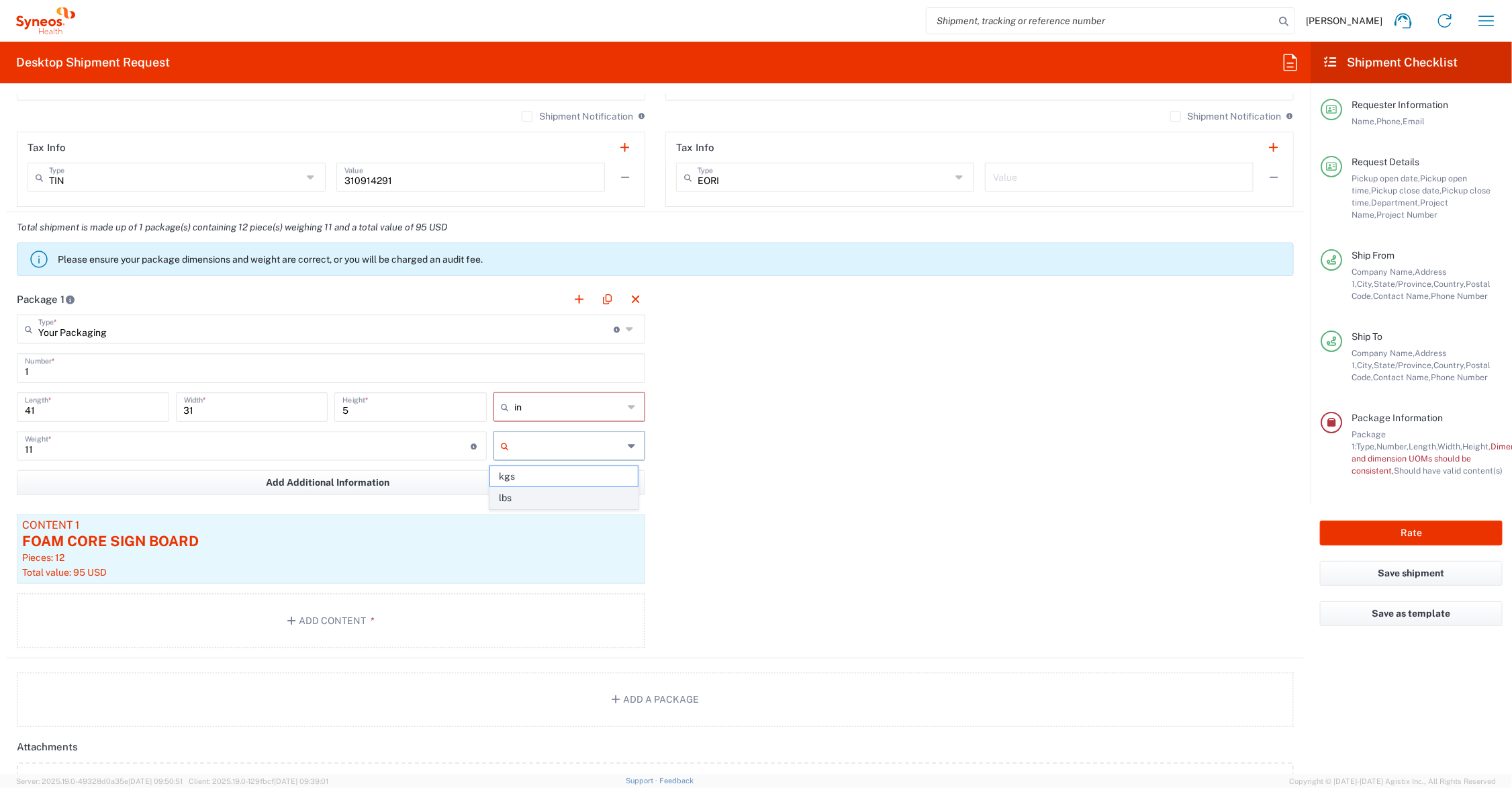
type input "lbs"
click at [1394, 532] on button "Rate" at bounding box center [1412, 533] width 183 height 25
type input "6156"
type input "Ipsen.Dysport.25.7067240"
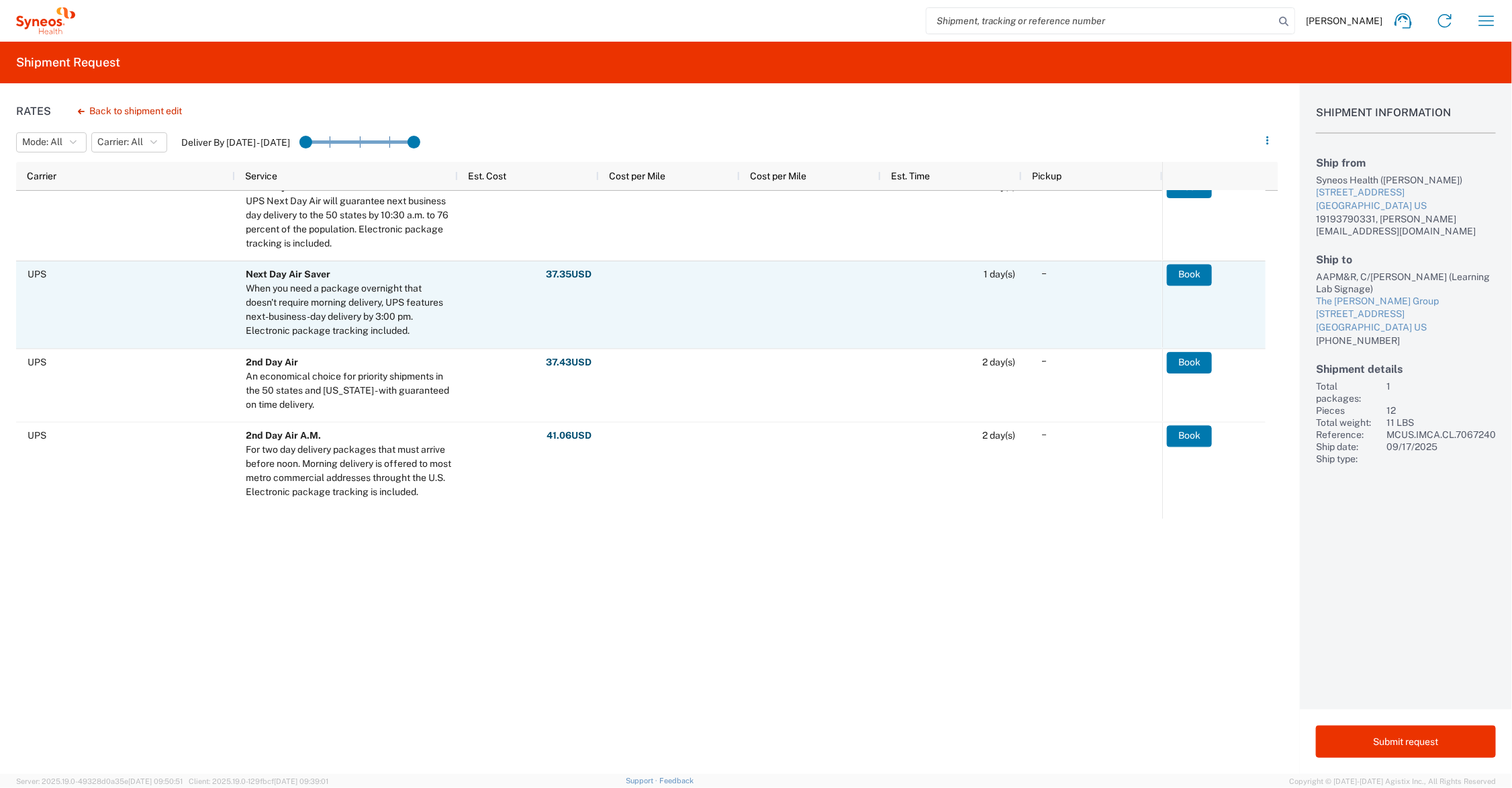
scroll to position [125, 0]
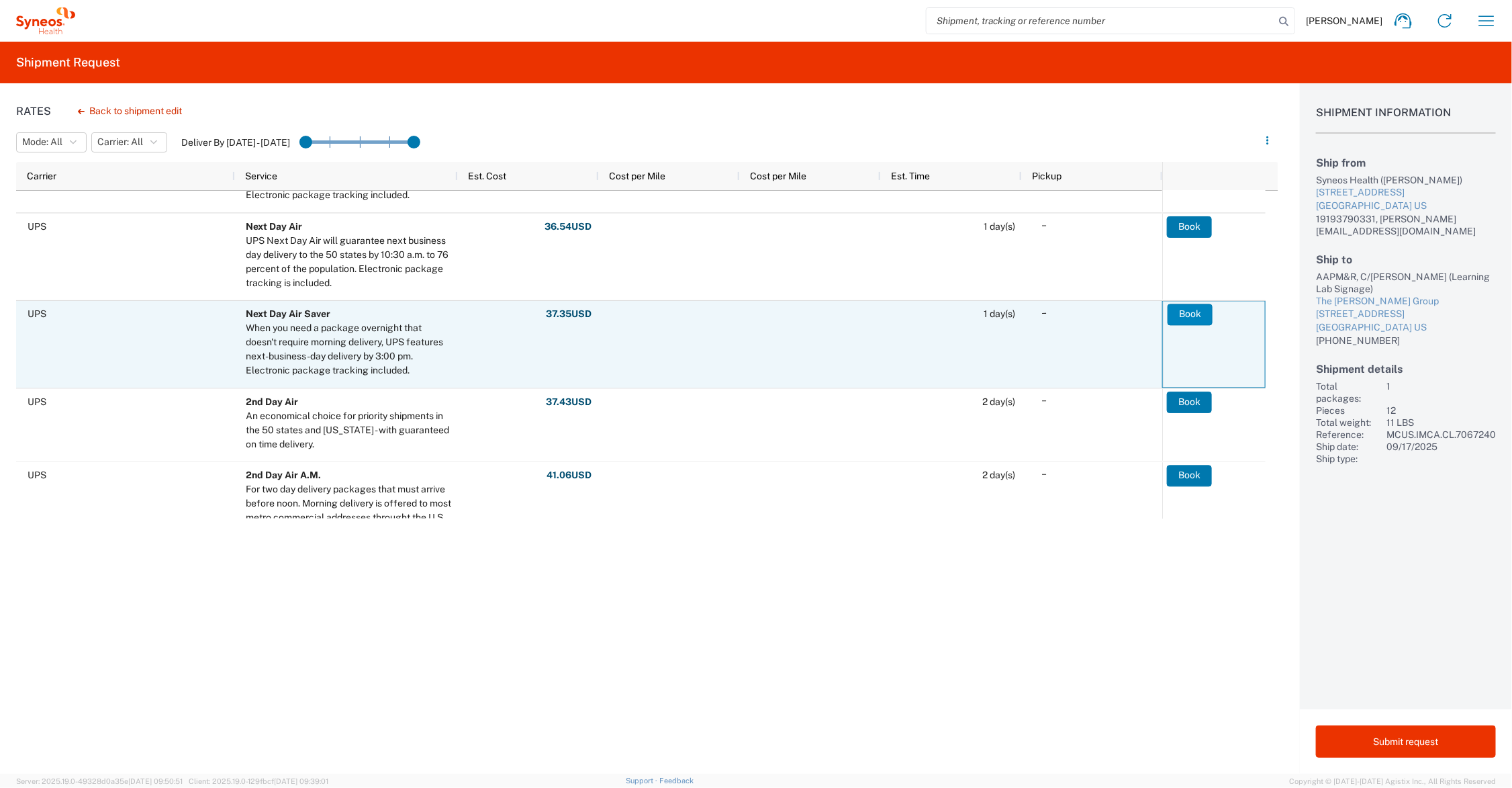
click at [1192, 310] on button "Book" at bounding box center [1190, 314] width 45 height 22
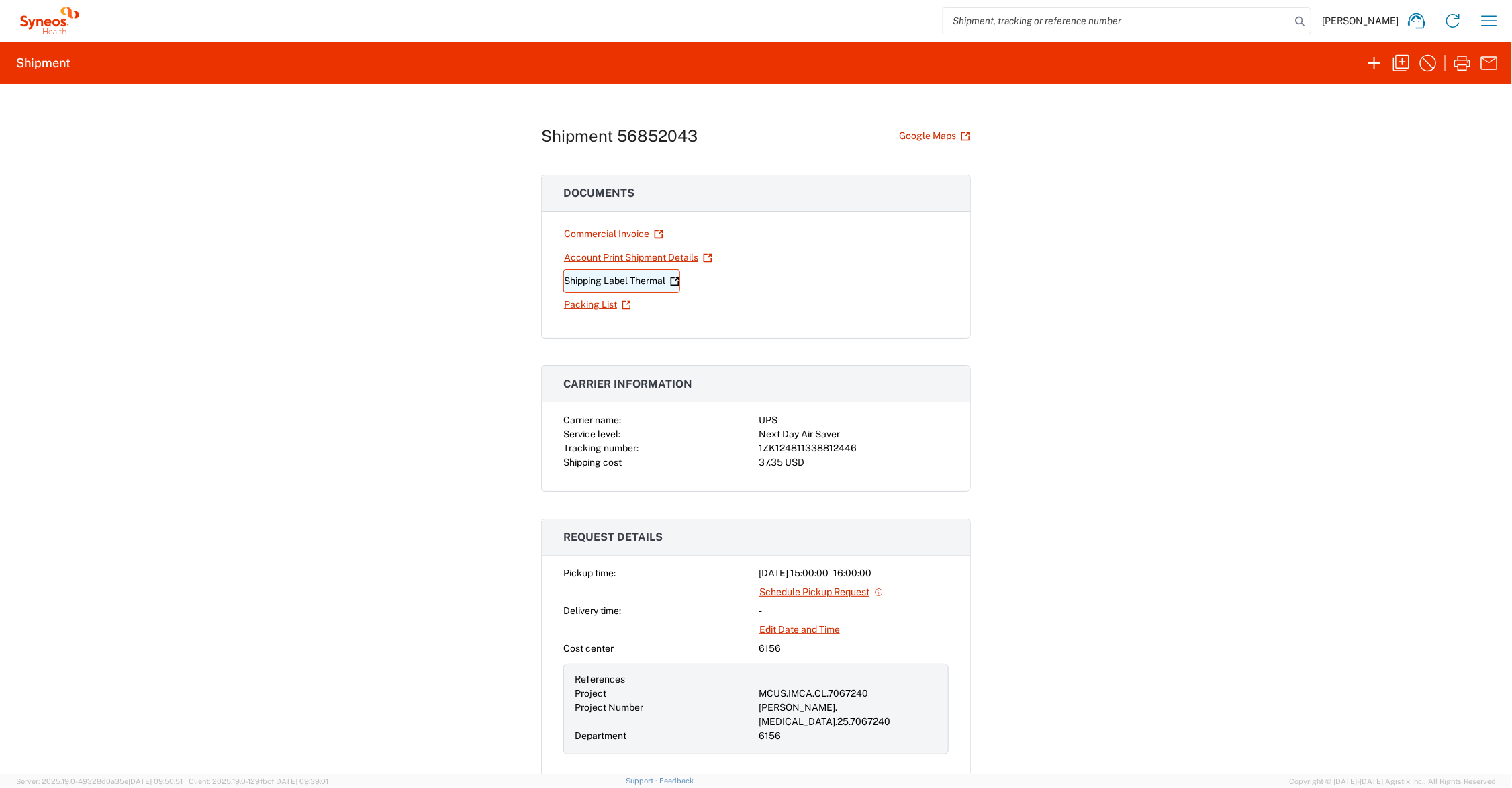
click at [627, 279] on link "Shipping Label Thermal" at bounding box center [621, 281] width 117 height 24
